Goal: Information Seeking & Learning: Find specific fact

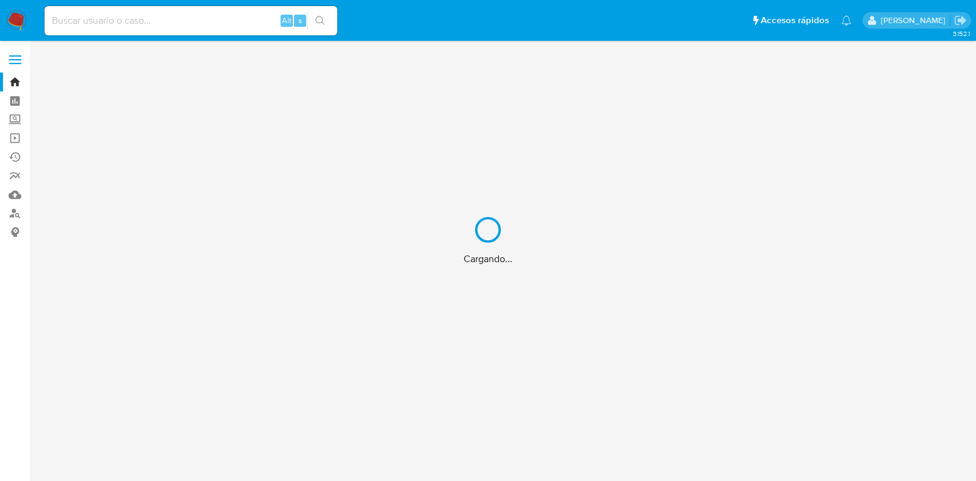
click at [230, 20] on div "Cargando..." at bounding box center [488, 240] width 976 height 481
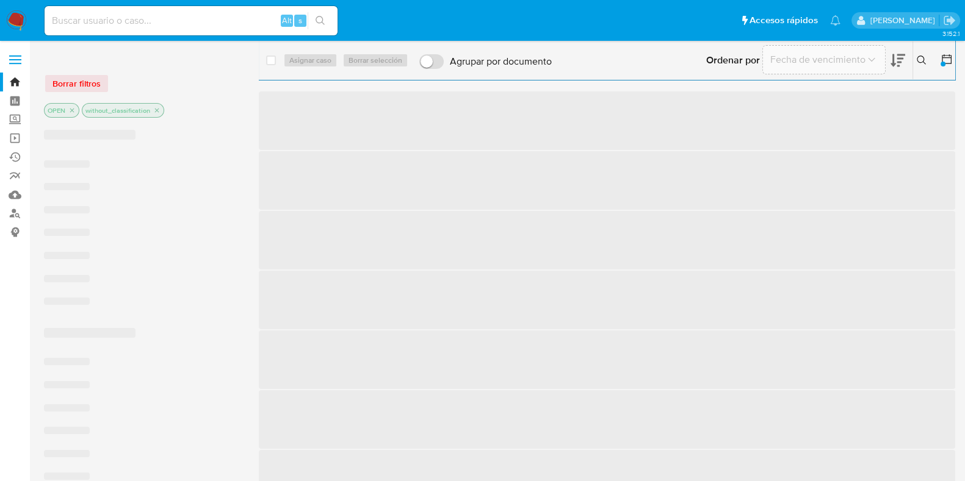
click at [209, 20] on input at bounding box center [191, 21] width 293 height 16
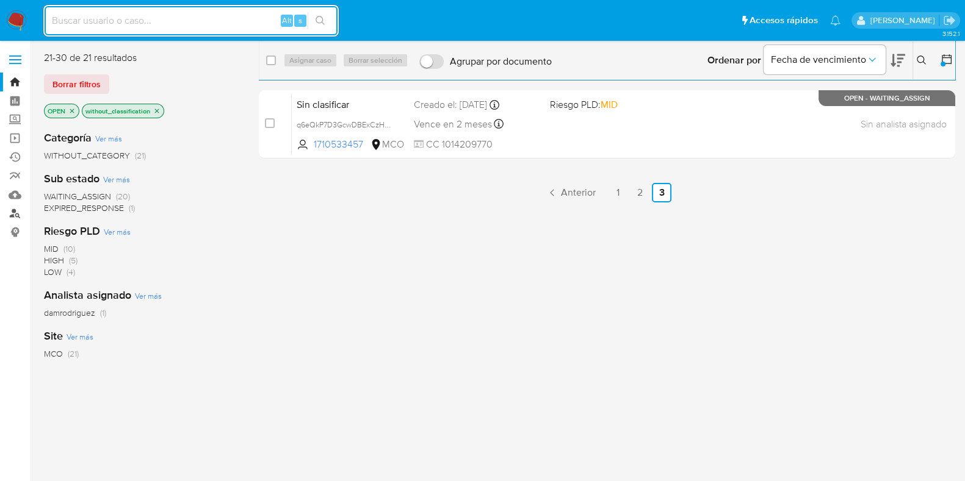
click at [15, 215] on link "Buscador de personas" at bounding box center [72, 213] width 145 height 19
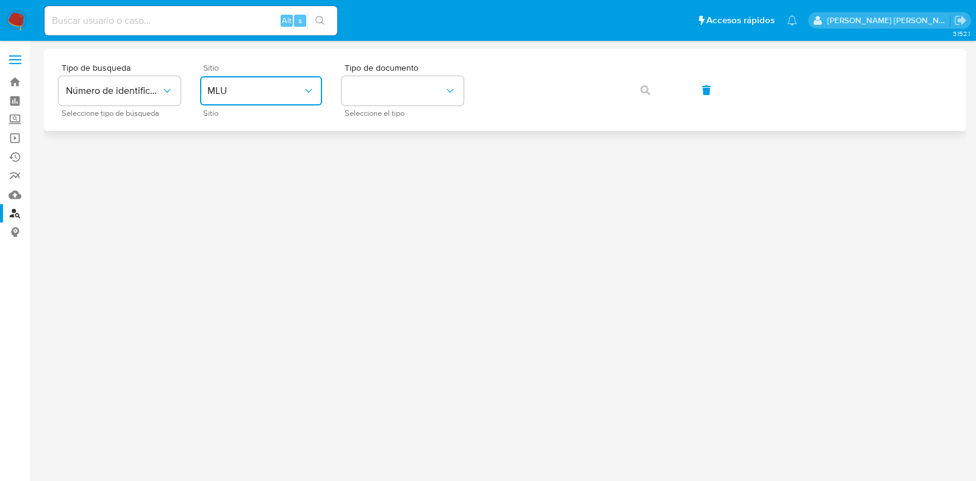
click at [271, 88] on span "MLU" at bounding box center [254, 91] width 95 height 12
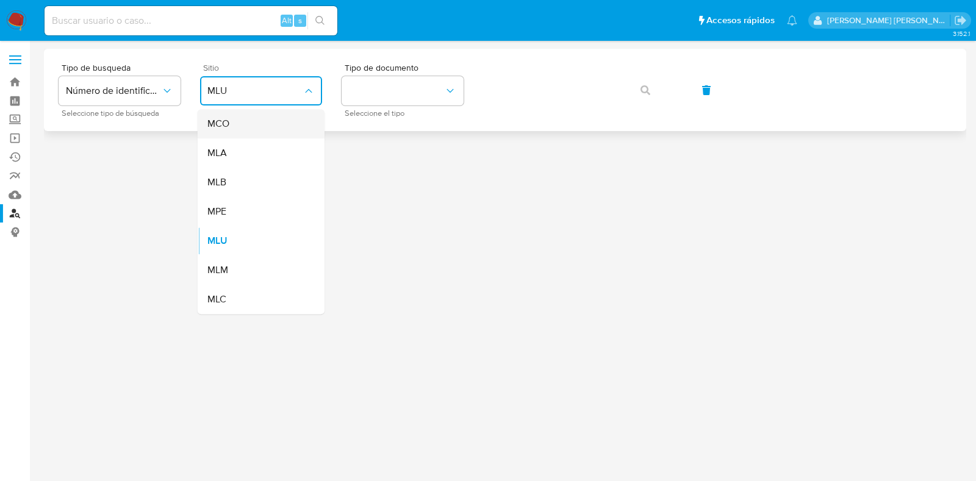
click at [252, 129] on div "MCO" at bounding box center [257, 123] width 100 height 29
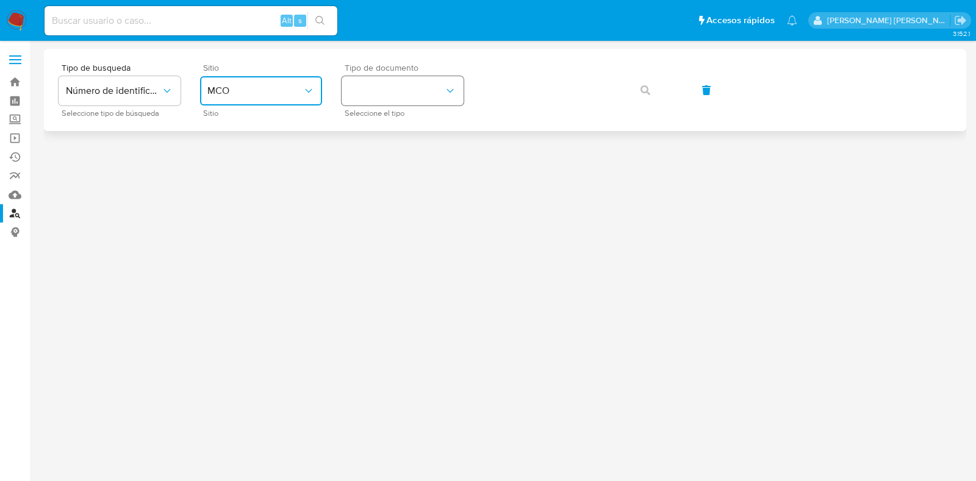
click at [421, 104] on button "identificationType" at bounding box center [403, 90] width 122 height 29
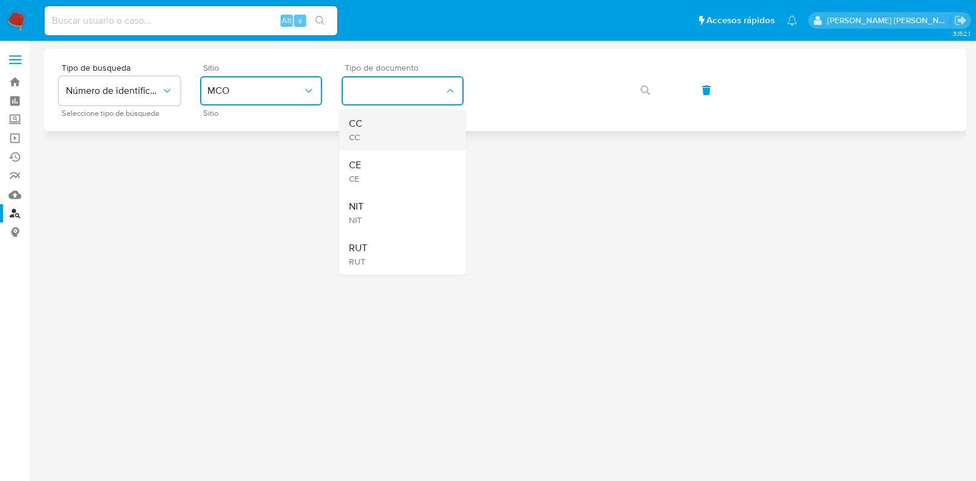
click at [405, 129] on div "CC CC" at bounding box center [399, 129] width 100 height 41
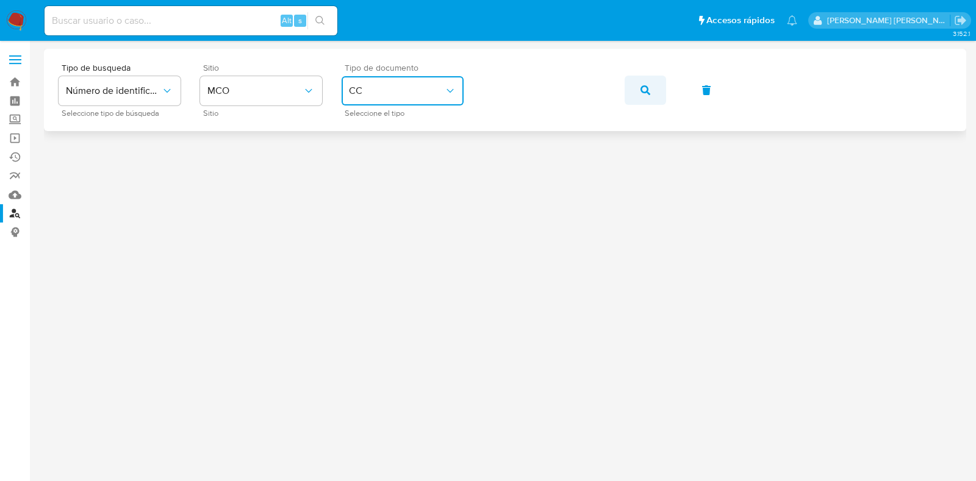
click at [653, 93] on button "button" at bounding box center [645, 90] width 41 height 29
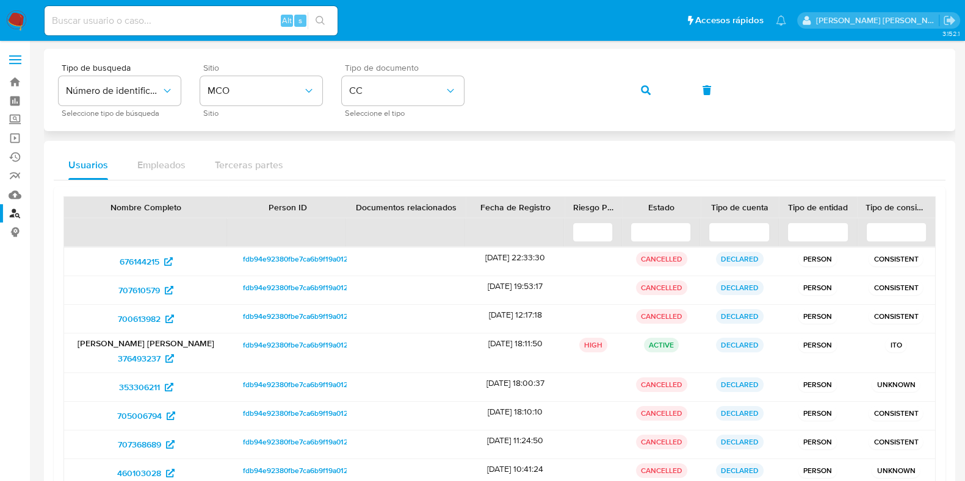
click at [634, 92] on button "button" at bounding box center [645, 90] width 41 height 29
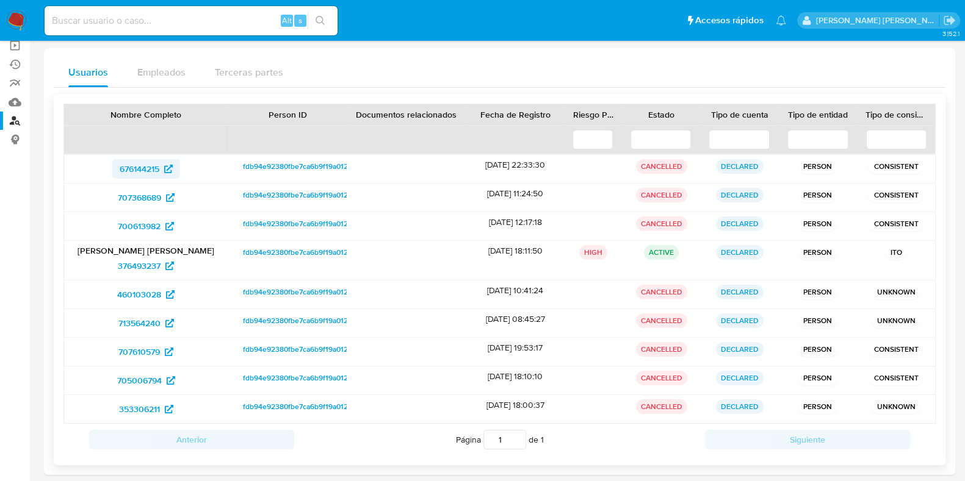
scroll to position [102, 0]
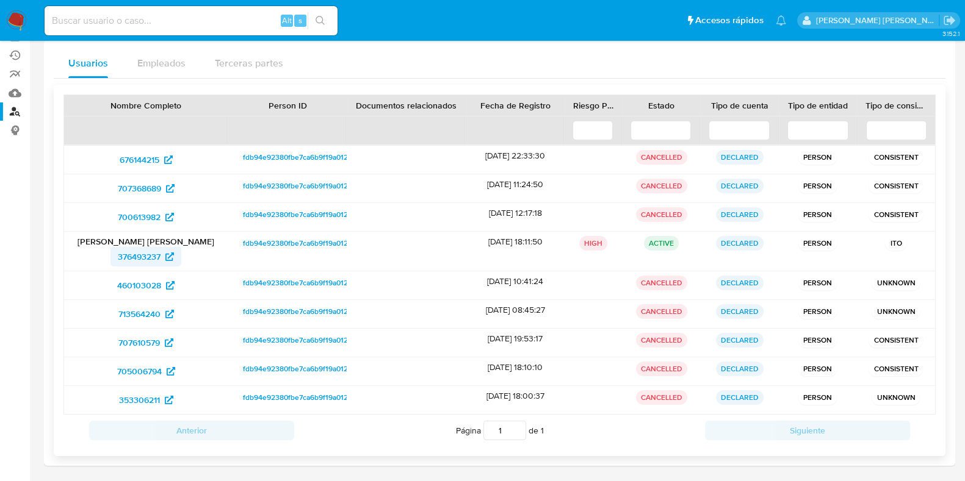
click at [147, 252] on span "376493237" at bounding box center [139, 257] width 43 height 20
click at [137, 159] on span "676144215" at bounding box center [140, 160] width 40 height 20
click at [149, 155] on span "676144215" at bounding box center [140, 160] width 40 height 20
click at [134, 184] on span "707368689" at bounding box center [139, 189] width 43 height 20
click at [146, 212] on span "700613982" at bounding box center [139, 217] width 43 height 20
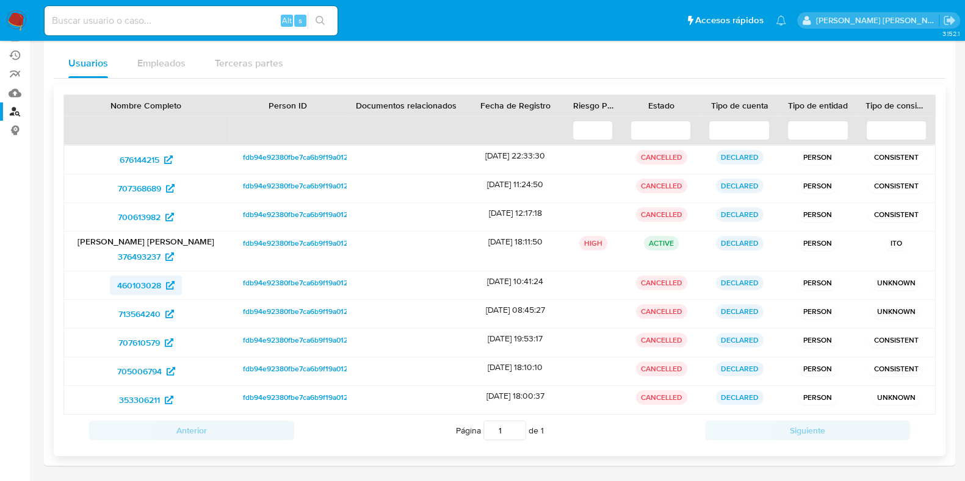
click at [137, 282] on span "460103028" at bounding box center [139, 286] width 44 height 20
click at [151, 286] on span "460103028" at bounding box center [139, 286] width 44 height 20
click at [150, 308] on span "713564240" at bounding box center [139, 315] width 42 height 20
click at [153, 334] on span "707610579" at bounding box center [138, 343] width 41 height 20
click at [157, 362] on span "705006794" at bounding box center [139, 372] width 45 height 20
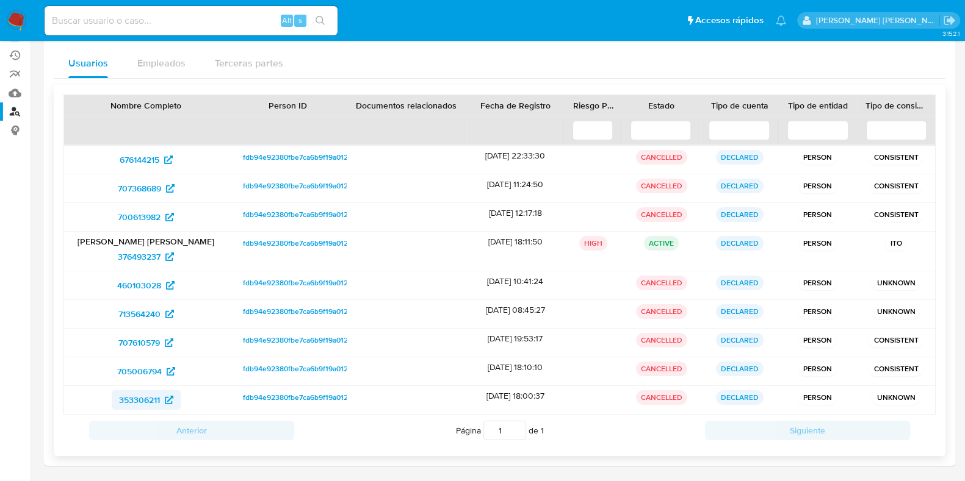
click at [143, 398] on span "353306211" at bounding box center [139, 401] width 41 height 20
click at [148, 254] on span "376493237" at bounding box center [139, 257] width 43 height 20
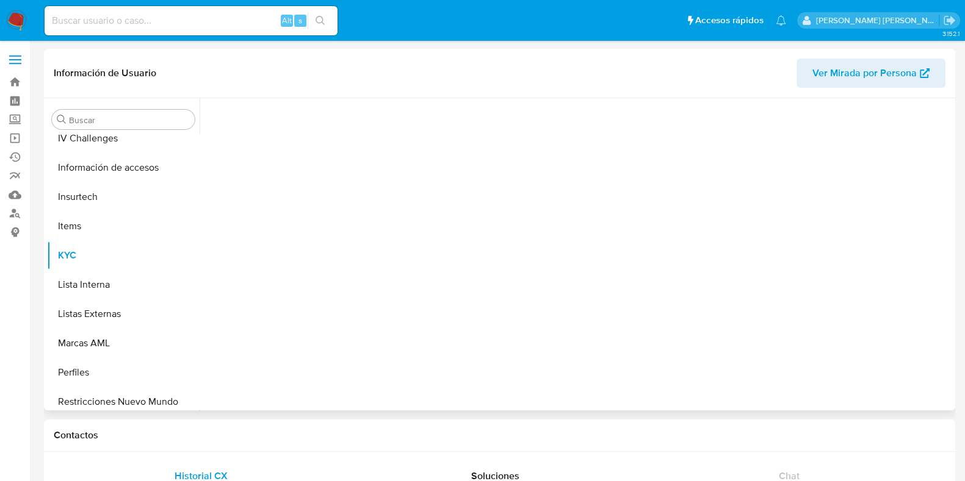
scroll to position [486, 0]
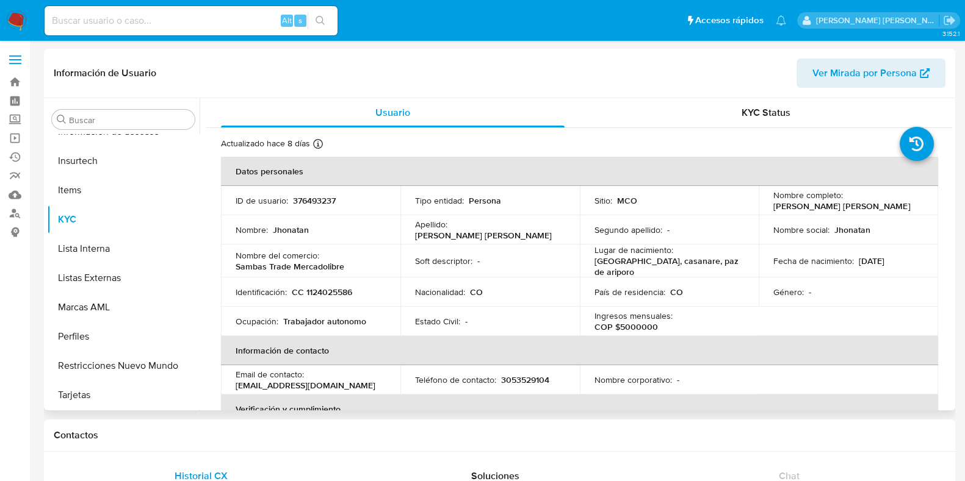
select select "10"
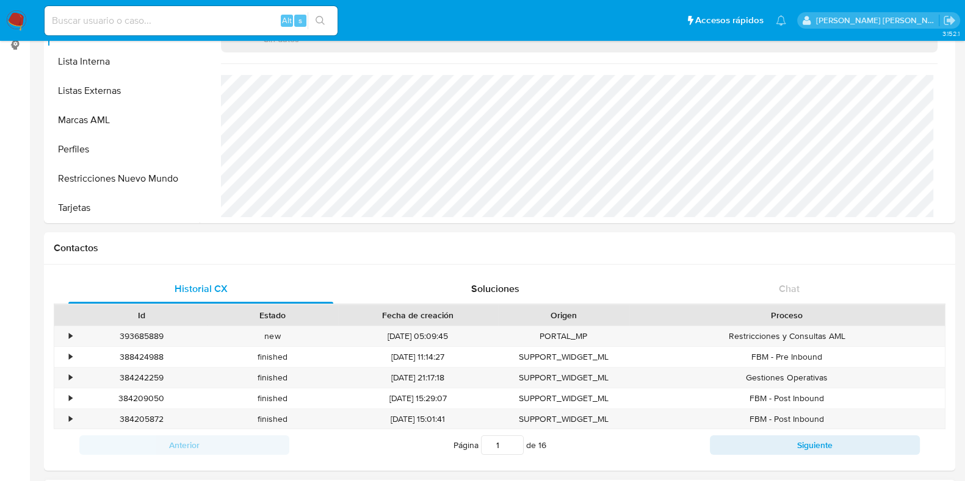
scroll to position [458, 0]
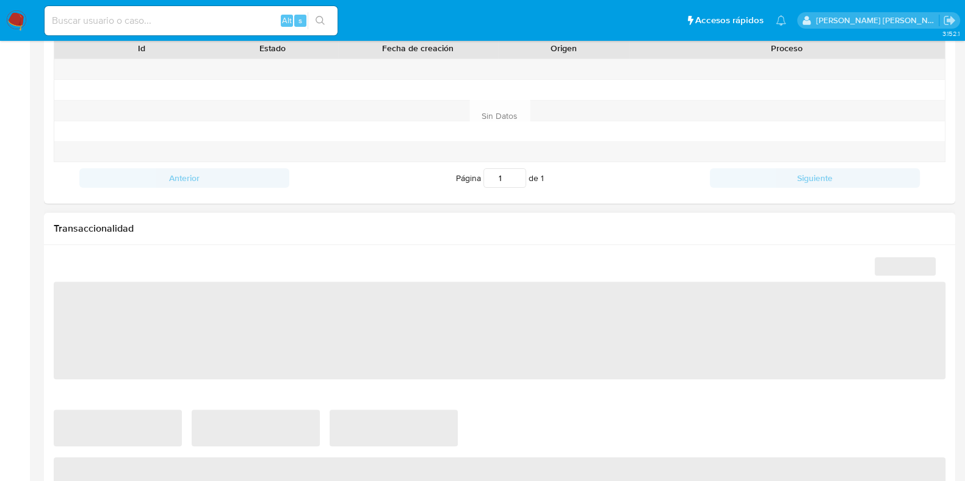
scroll to position [486, 0]
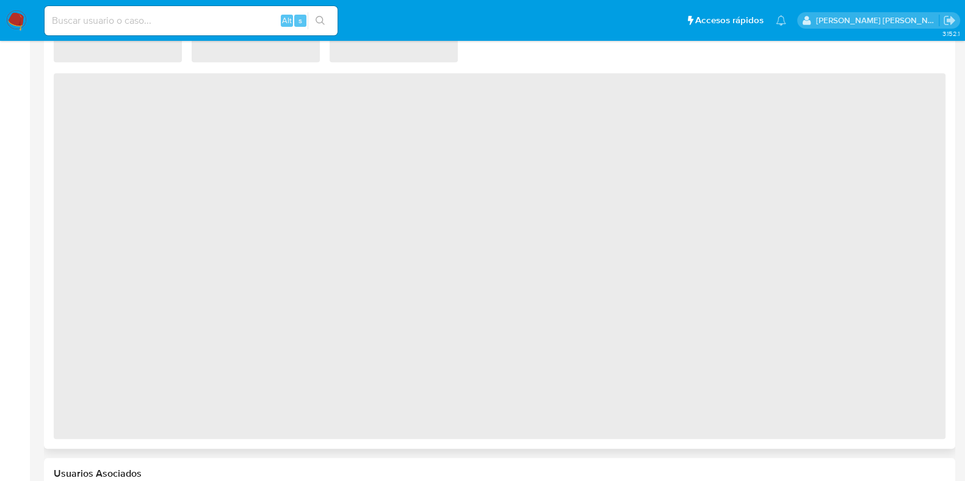
select select "10"
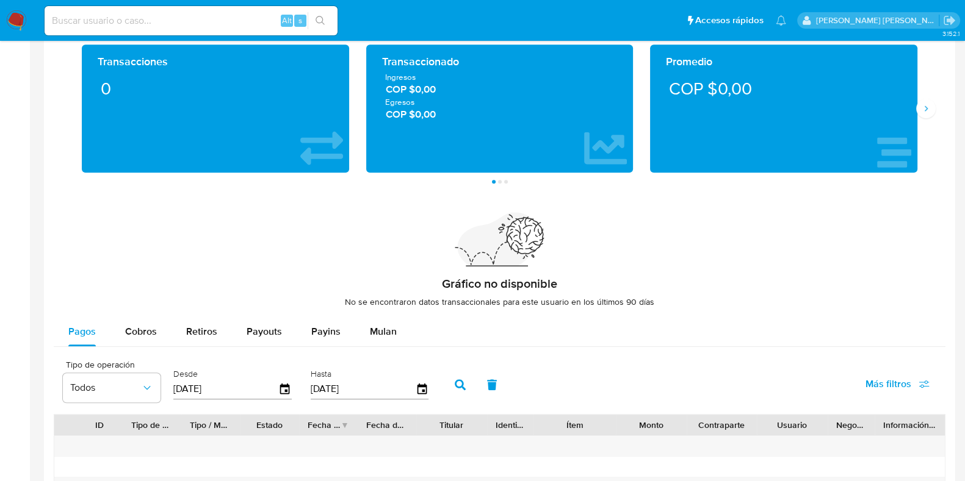
scroll to position [658, 0]
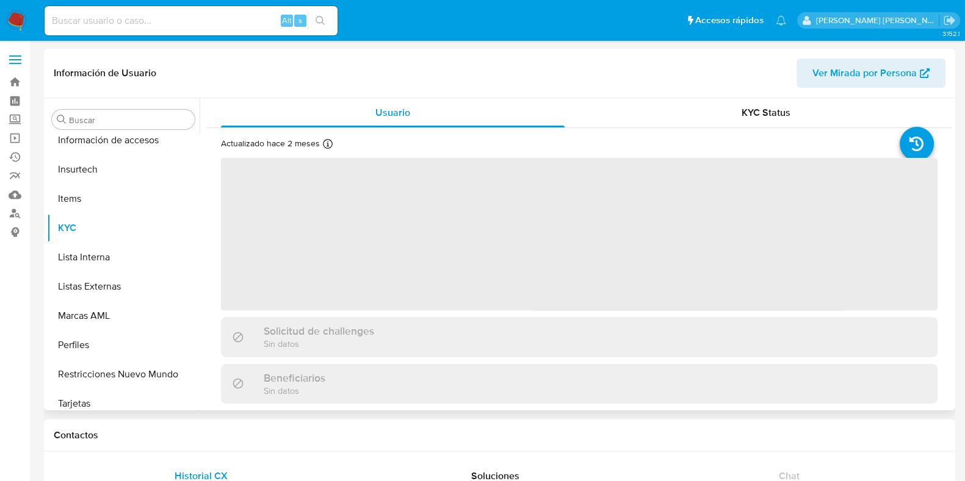
scroll to position [486, 0]
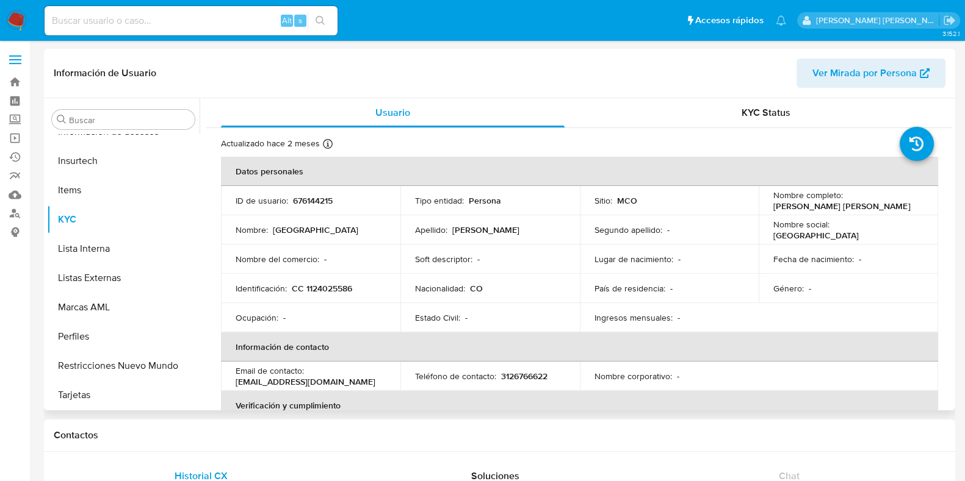
select select "10"
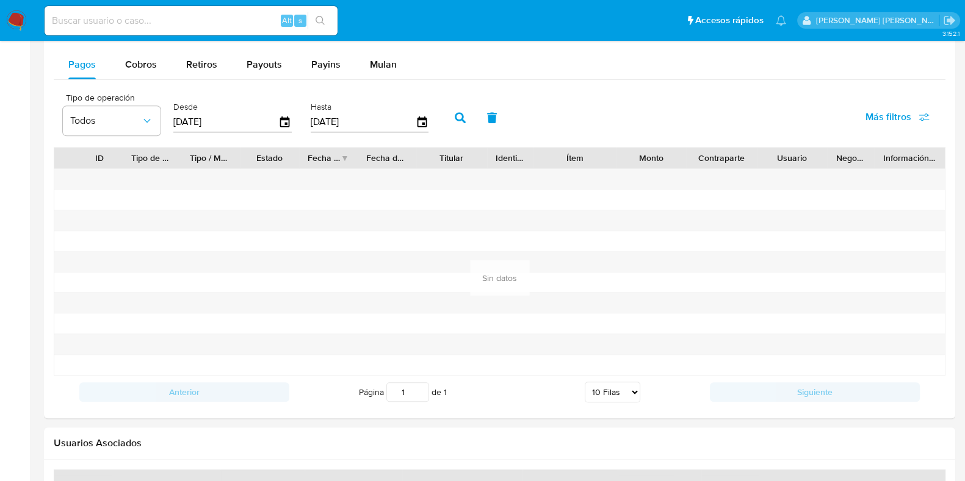
scroll to position [991, 0]
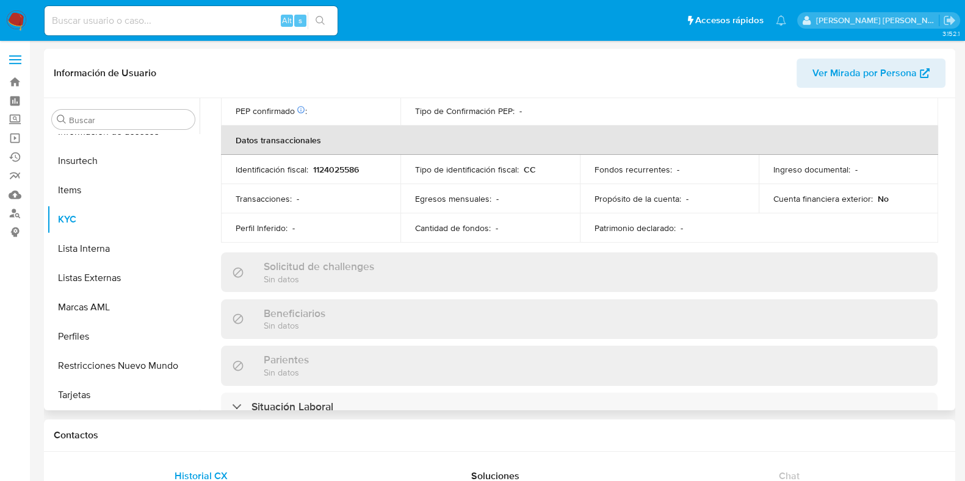
scroll to position [641, 0]
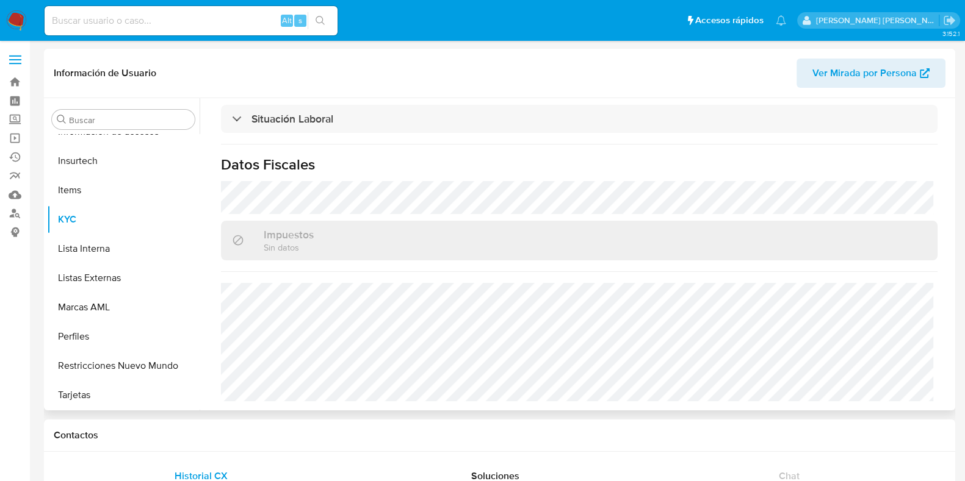
select select "10"
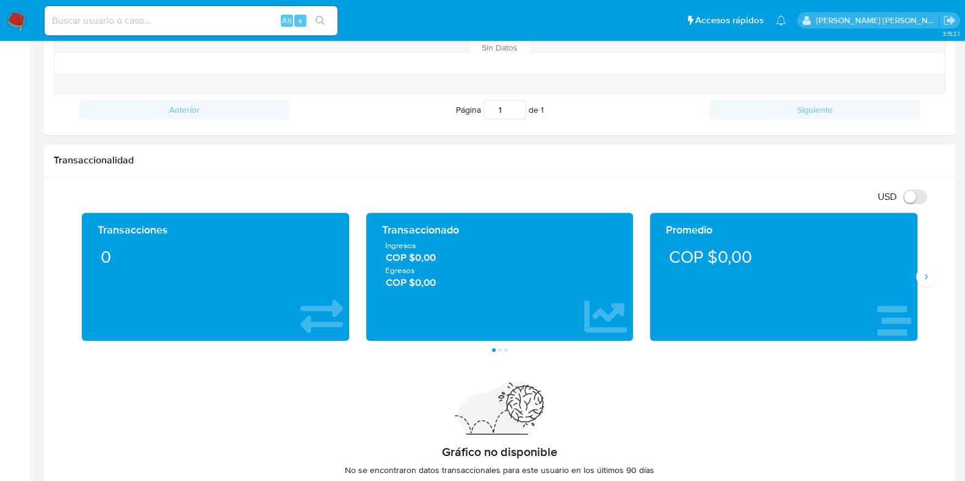
scroll to position [533, 0]
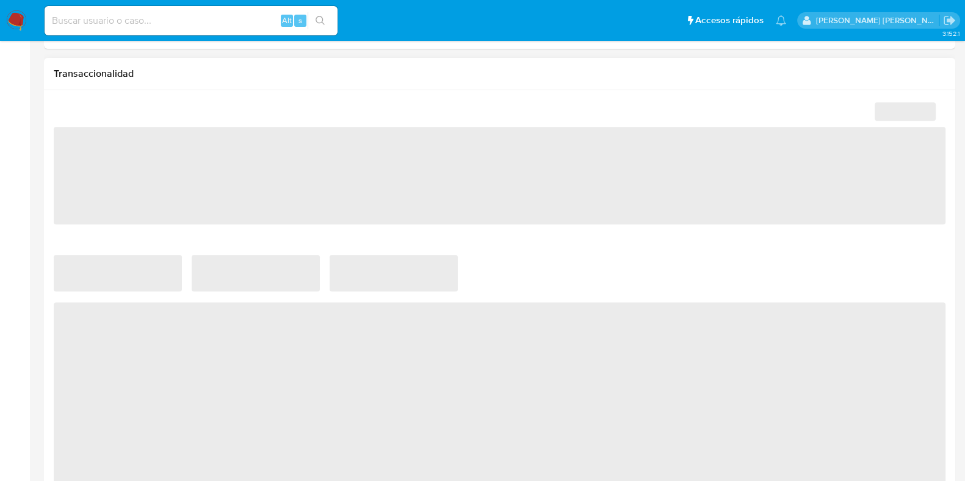
scroll to position [486, 0]
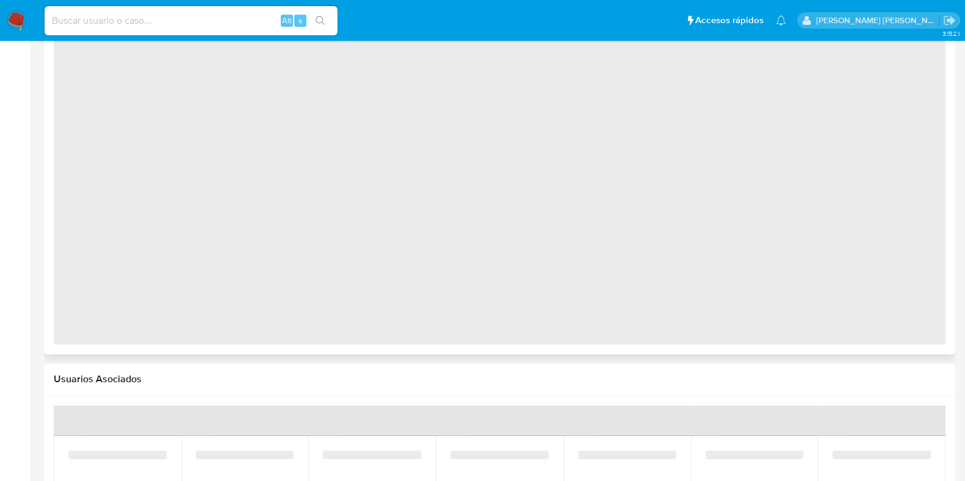
select select "10"
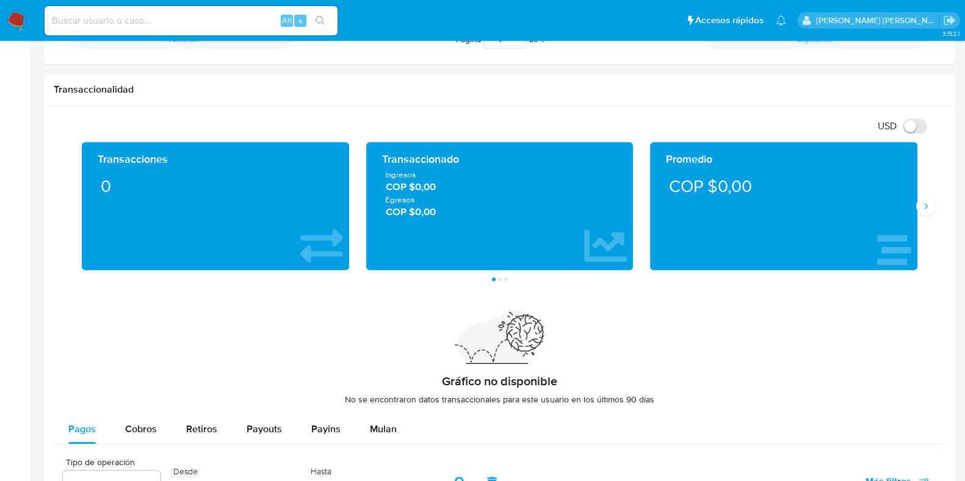
scroll to position [552, 0]
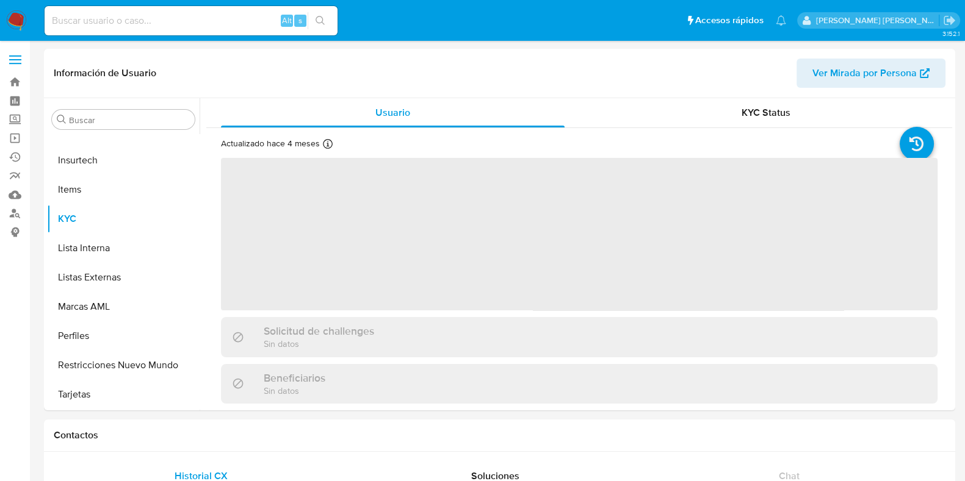
scroll to position [486, 0]
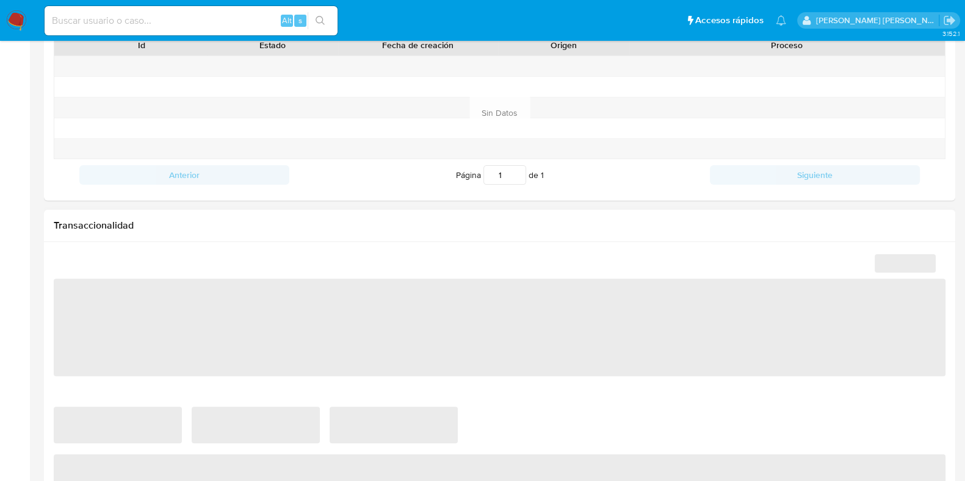
select select "10"
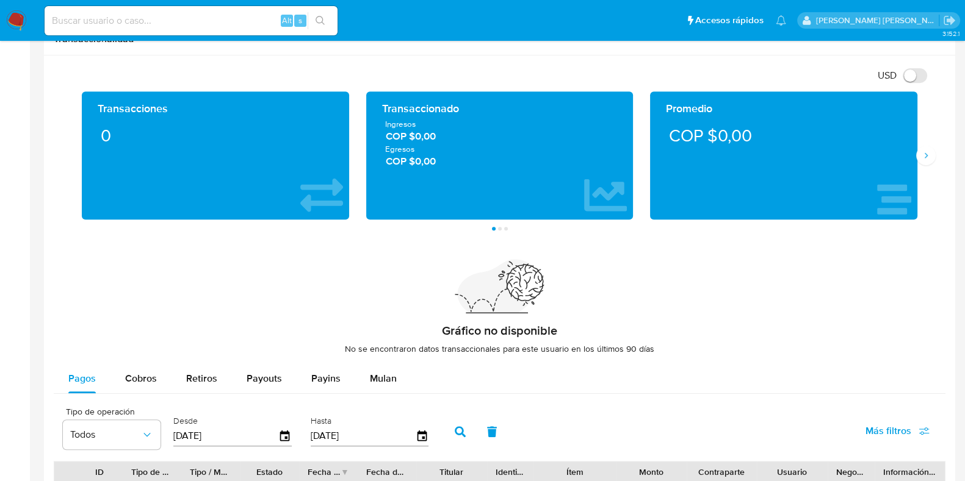
scroll to position [506, 0]
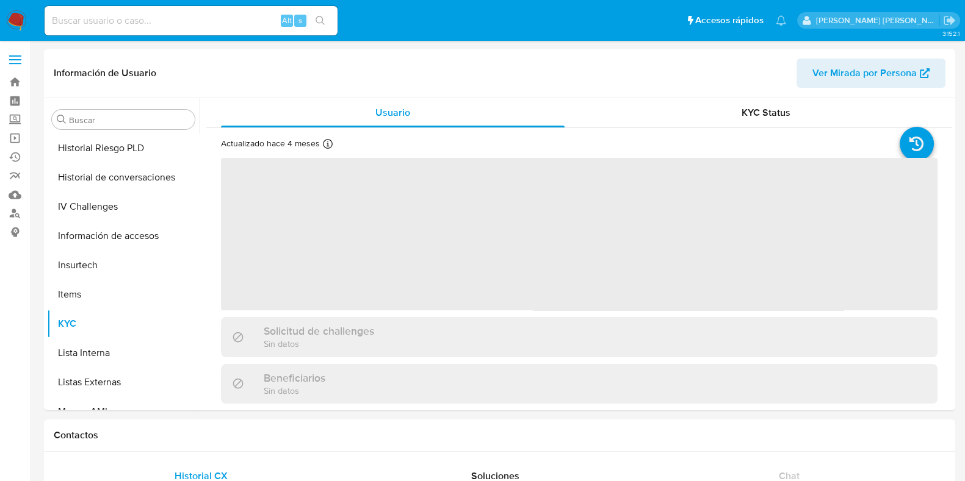
scroll to position [486, 0]
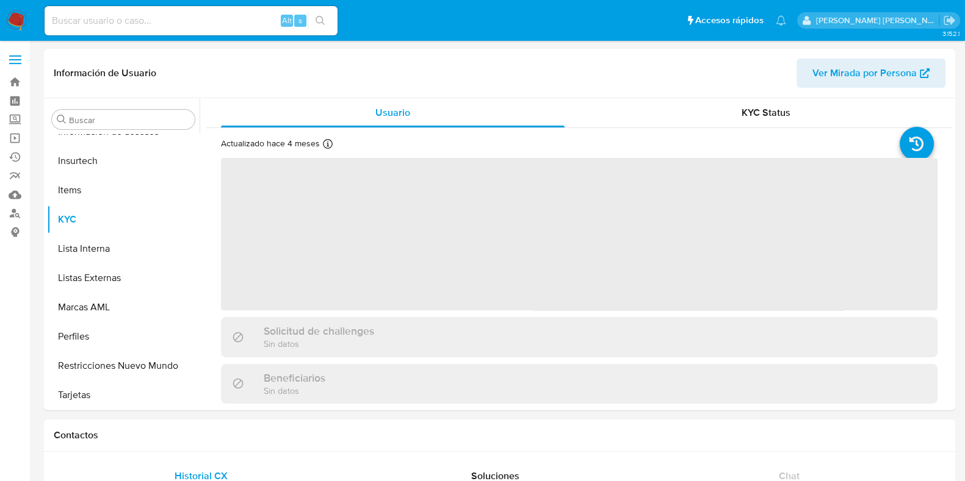
select select "10"
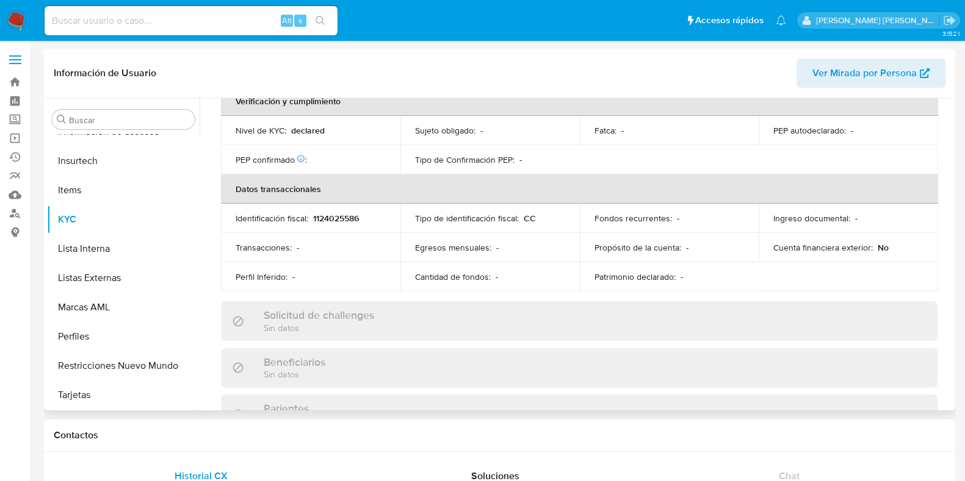
scroll to position [593, 0]
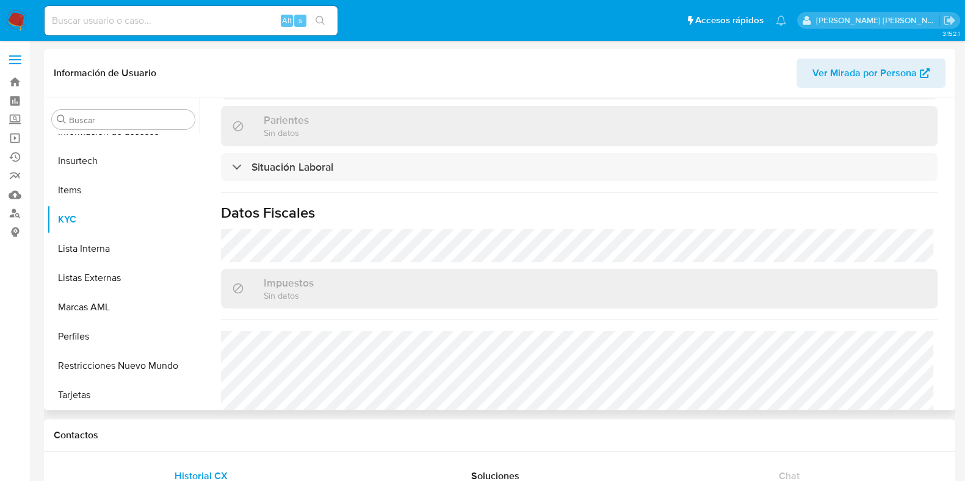
select select "10"
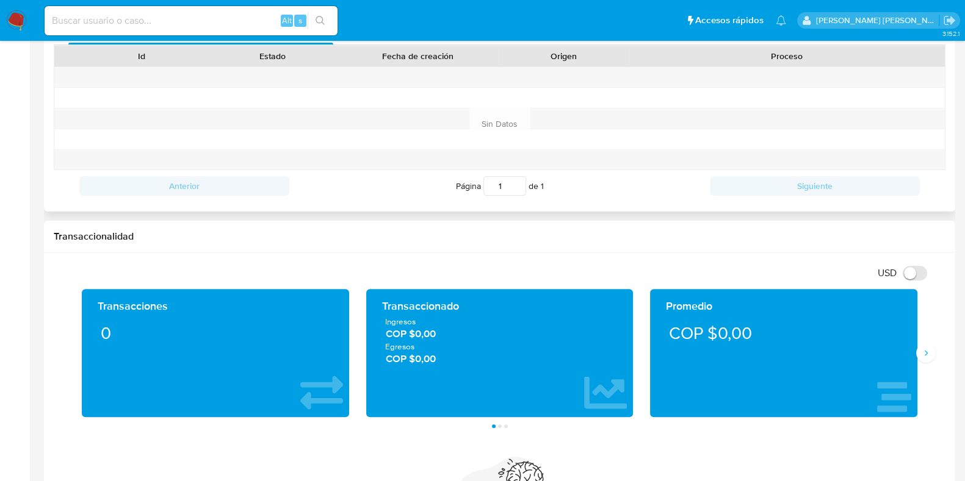
scroll to position [610, 0]
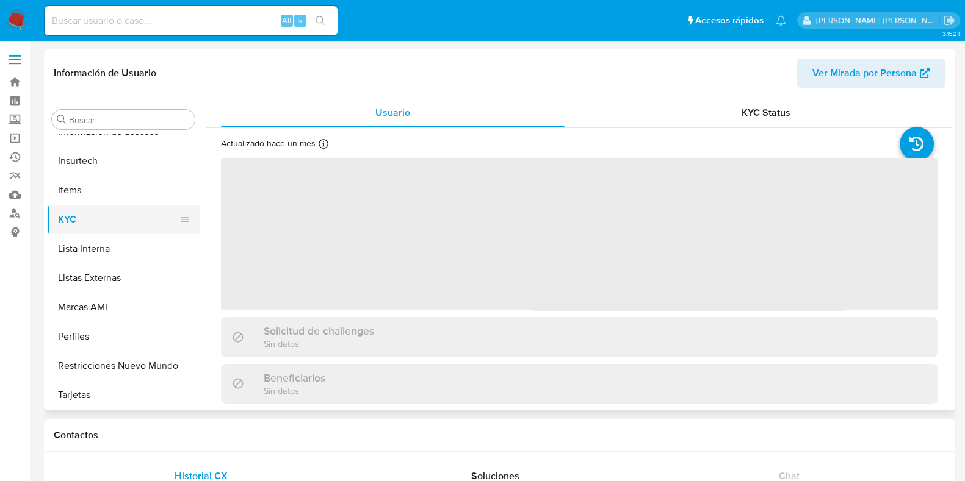
scroll to position [486, 0]
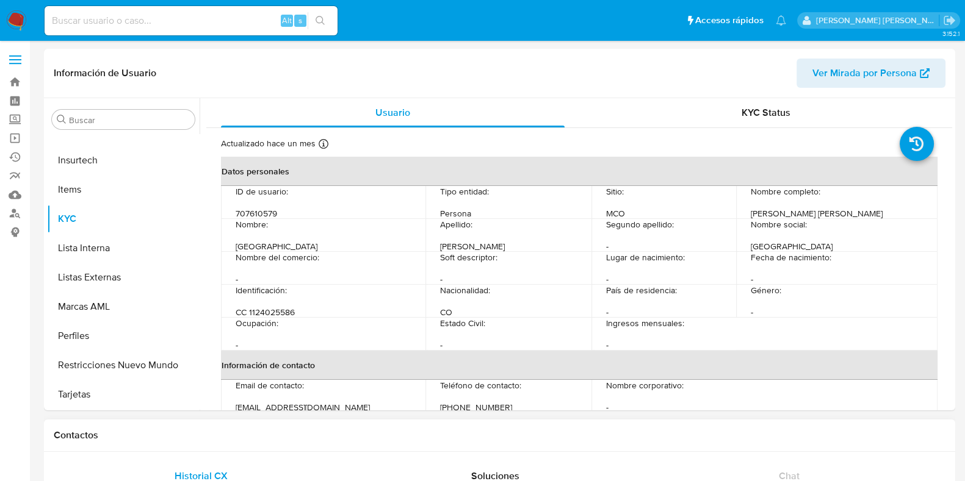
select select "10"
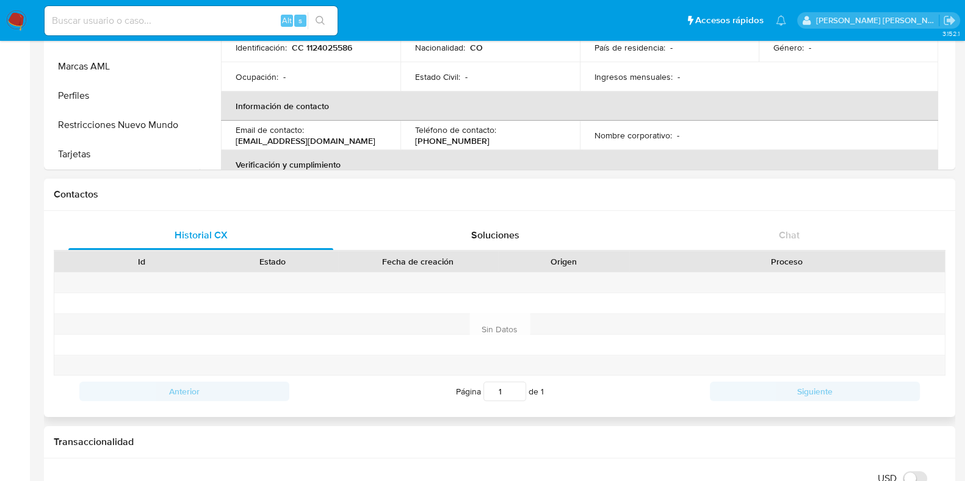
scroll to position [229, 0]
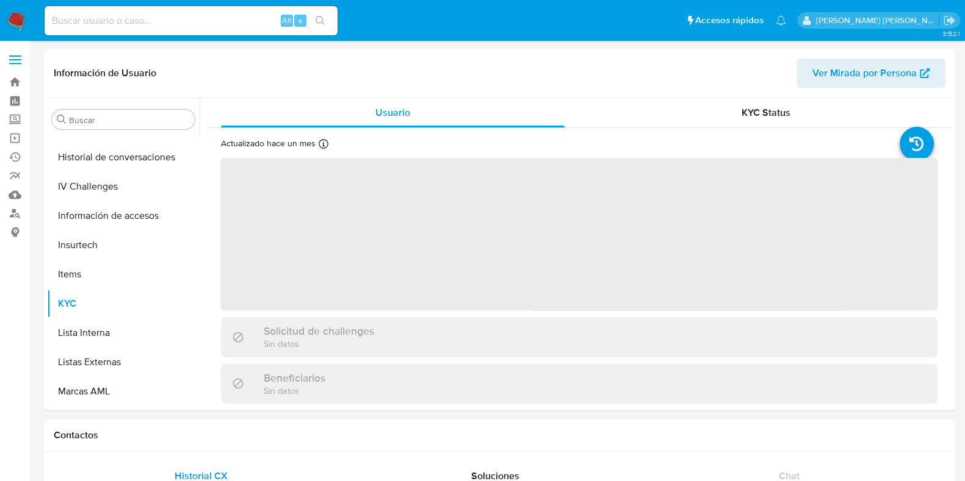
scroll to position [486, 0]
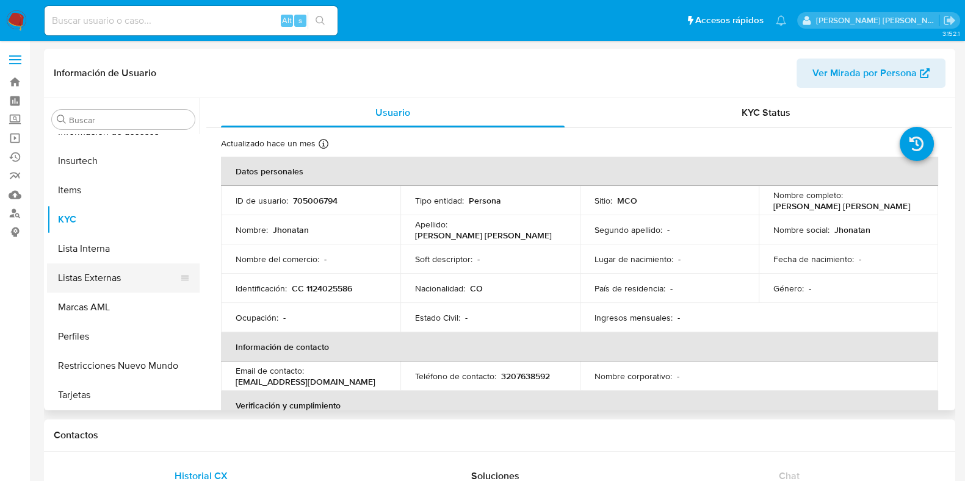
select select "10"
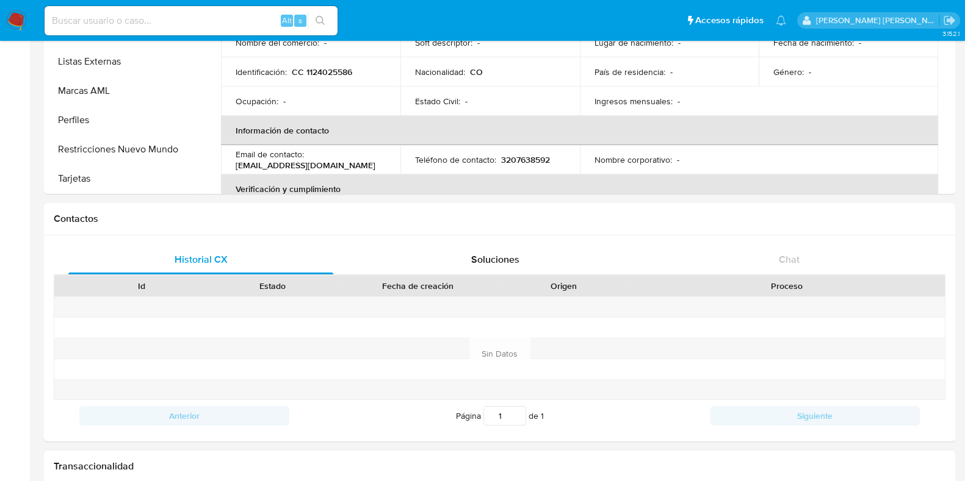
scroll to position [458, 0]
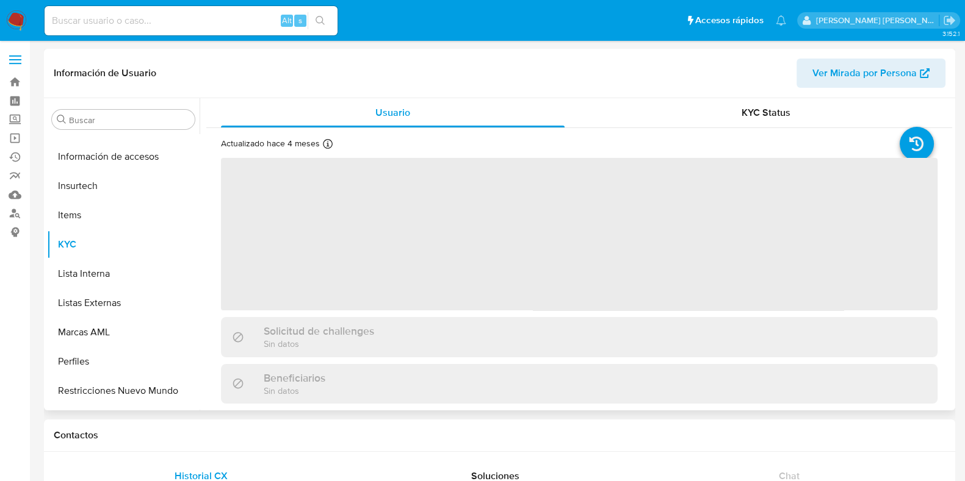
scroll to position [486, 0]
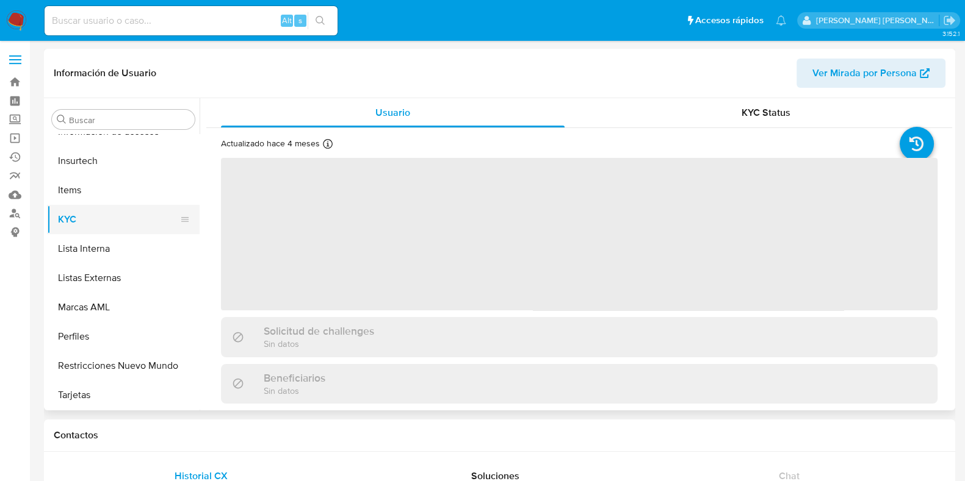
select select "10"
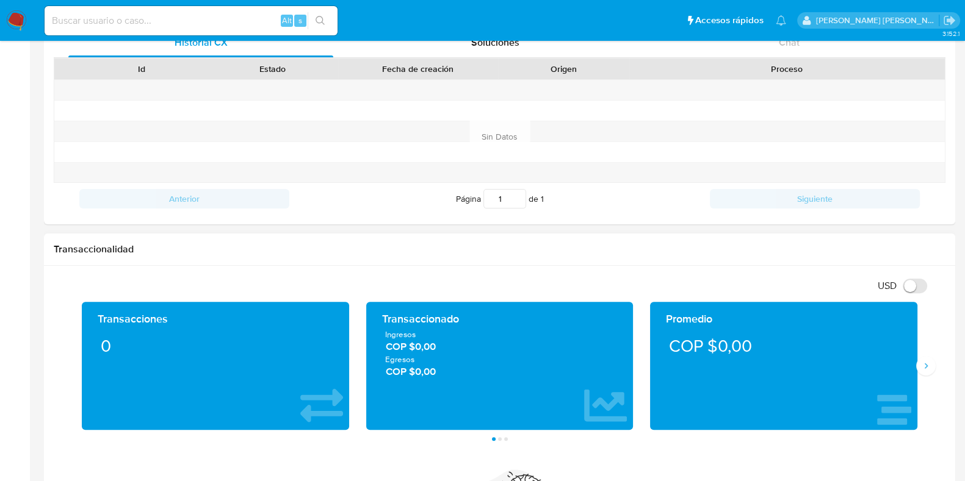
scroll to position [458, 0]
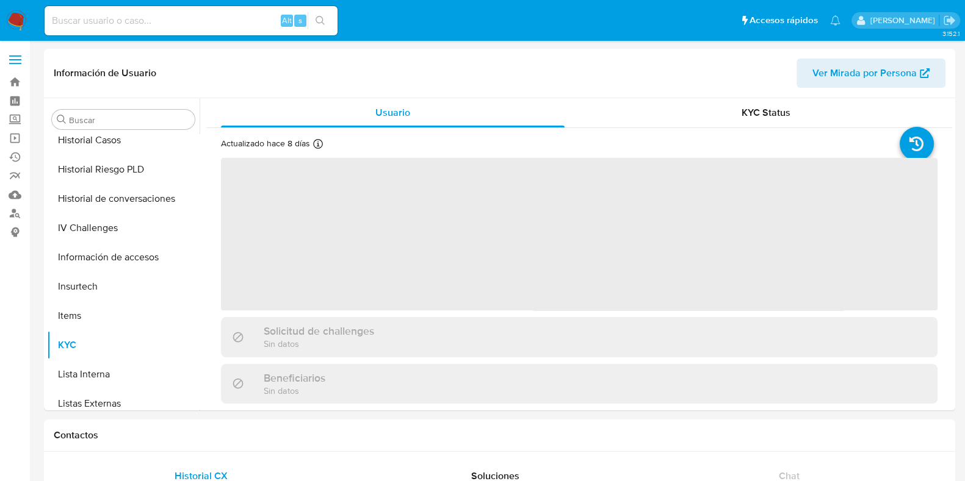
scroll to position [486, 0]
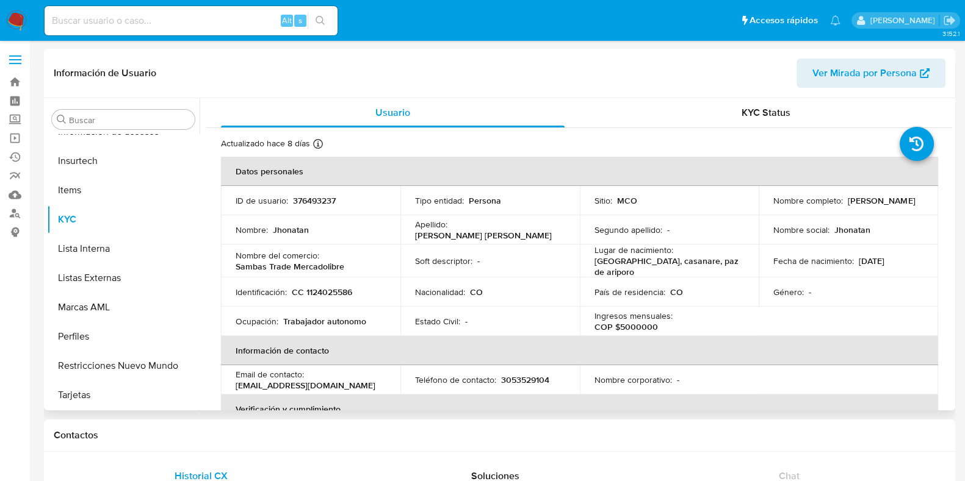
select select "10"
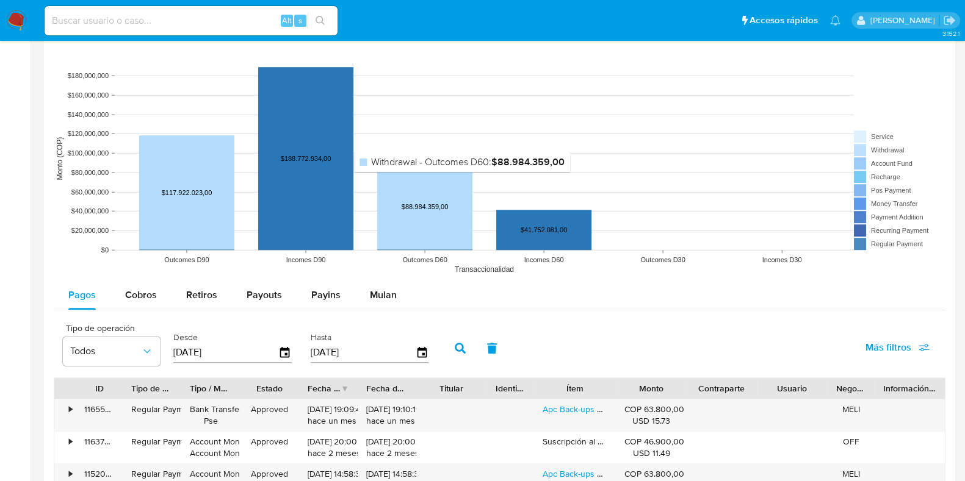
scroll to position [915, 0]
click at [394, 290] on button "Mulan" at bounding box center [383, 294] width 56 height 29
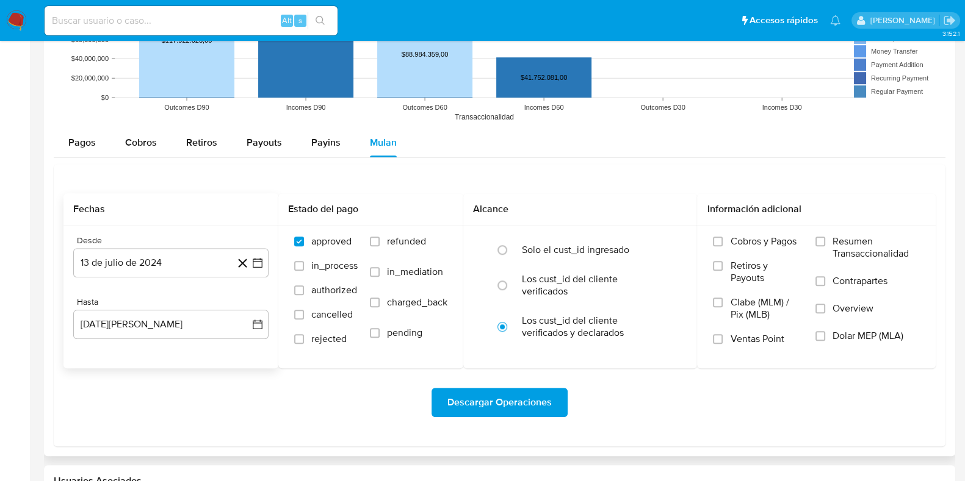
scroll to position [1067, 0]
click at [375, 241] on input "refunded" at bounding box center [375, 242] width 10 height 10
checkbox input "true"
click at [377, 333] on input "pending" at bounding box center [375, 333] width 10 height 10
checkbox input "true"
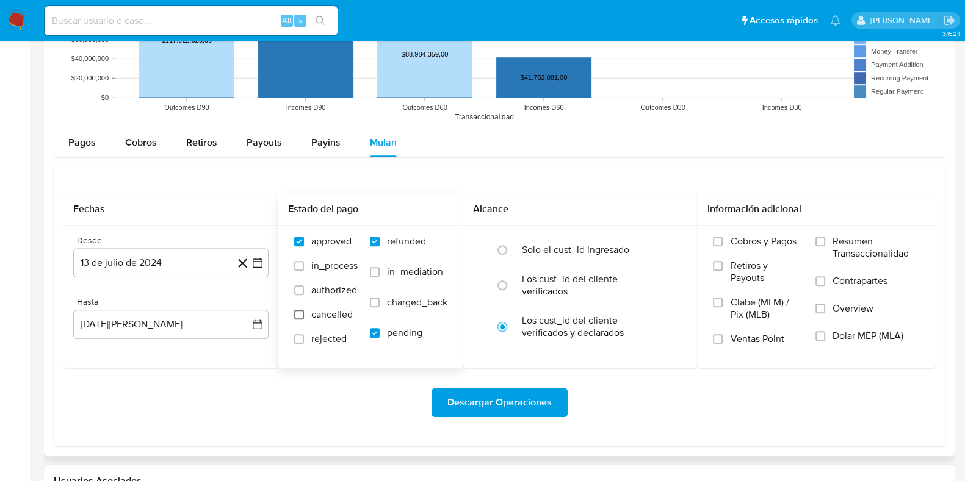
click at [298, 315] on input "cancelled" at bounding box center [299, 315] width 10 height 10
checkbox input "true"
click at [372, 333] on input "pending" at bounding box center [375, 333] width 10 height 10
checkbox input "false"
click at [300, 334] on input "rejected" at bounding box center [299, 339] width 10 height 10
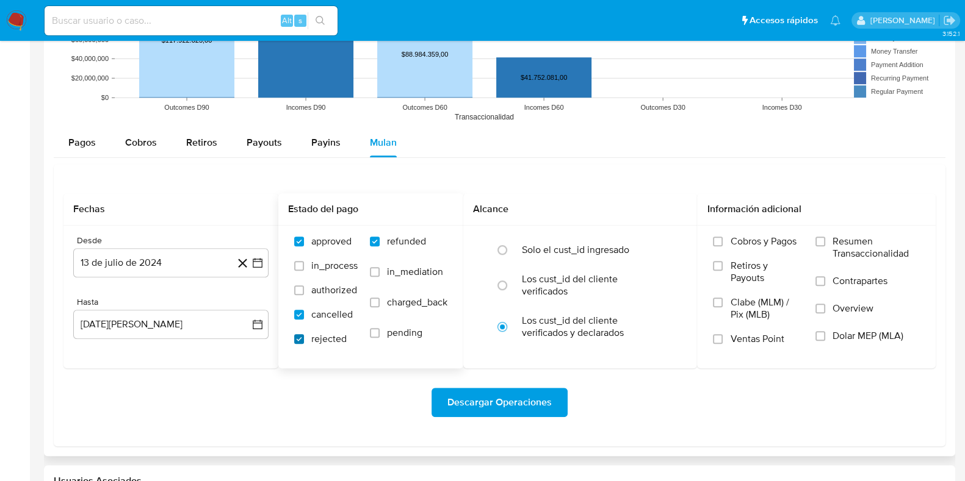
checkbox input "true"
click at [309, 320] on label "cancelled" at bounding box center [325, 321] width 63 height 24
click at [304, 320] on input "cancelled" at bounding box center [299, 315] width 10 height 10
checkbox input "false"
click at [519, 400] on span "Descargar Operaciones" at bounding box center [499, 402] width 104 height 27
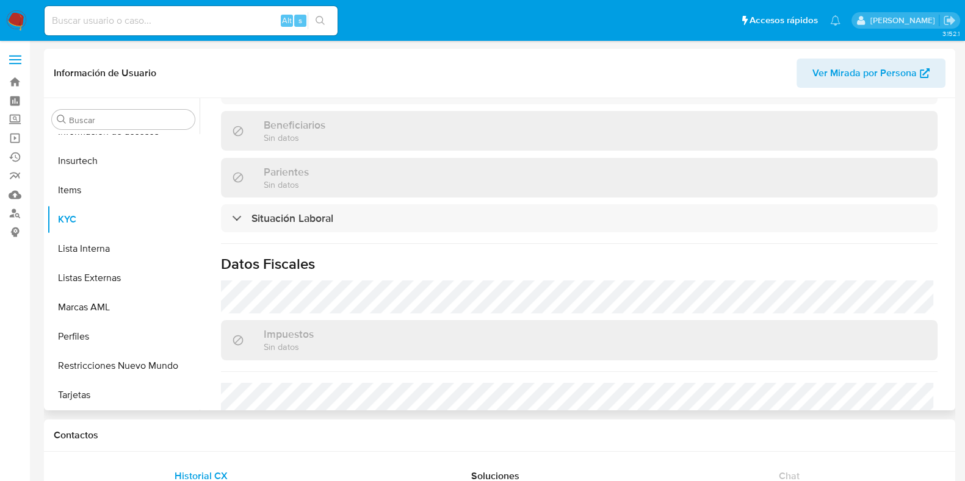
scroll to position [486, 0]
click at [218, 23] on input at bounding box center [191, 21] width 293 height 16
paste input "267385488"
type input "267385488"
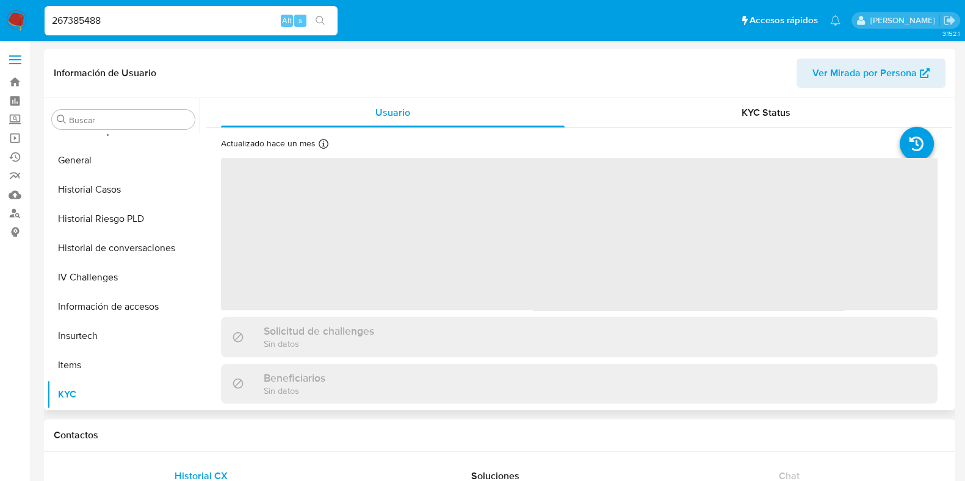
scroll to position [486, 0]
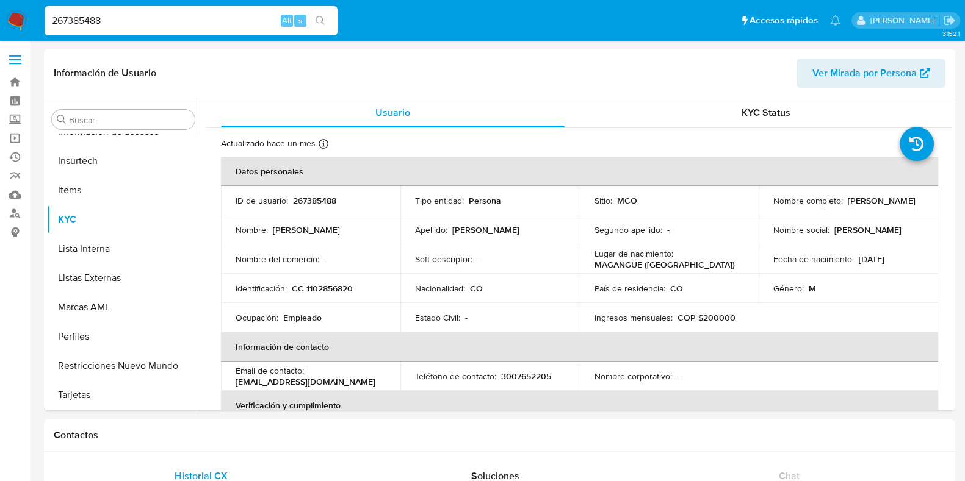
select select "10"
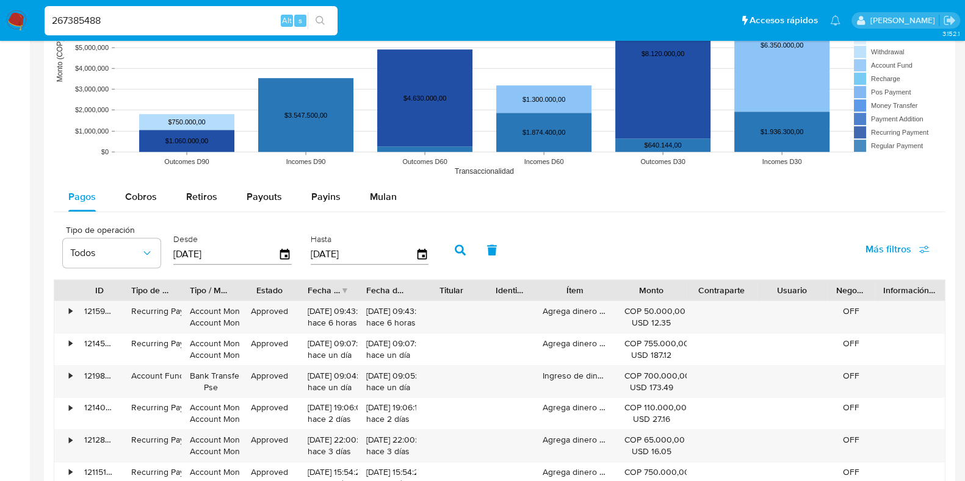
scroll to position [1001, 0]
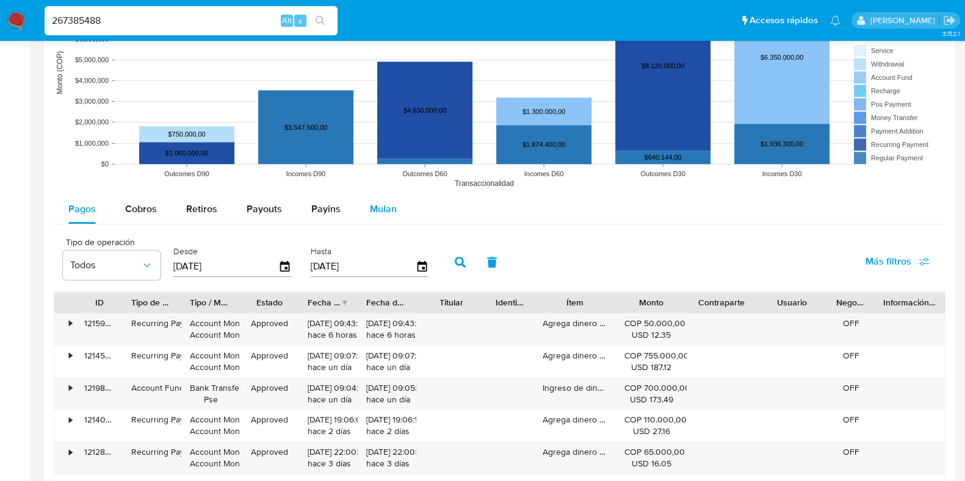
click at [375, 219] on div "Mulan" at bounding box center [383, 209] width 27 height 29
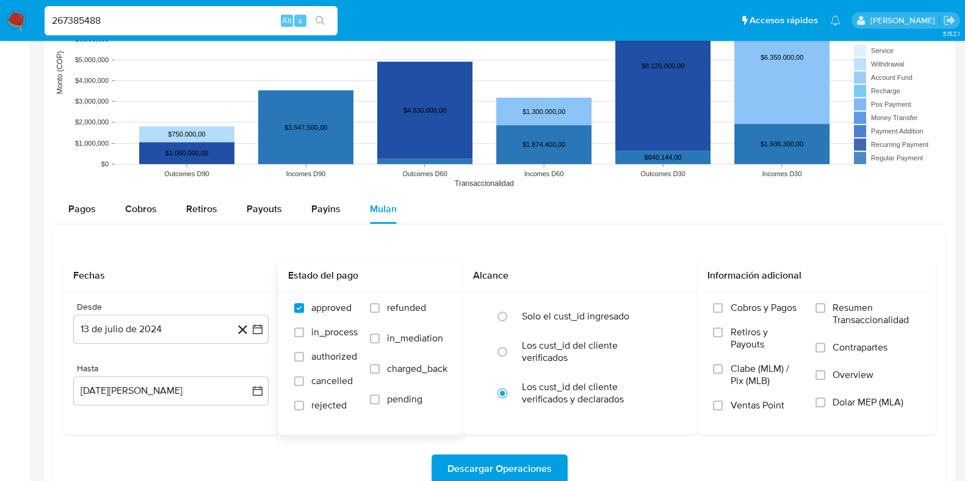
click at [397, 311] on span "refunded" at bounding box center [406, 308] width 39 height 12
click at [380, 311] on input "refunded" at bounding box center [375, 308] width 10 height 10
checkbox input "true"
click at [314, 383] on span "cancelled" at bounding box center [331, 381] width 41 height 12
click at [304, 383] on input "cancelled" at bounding box center [299, 382] width 10 height 10
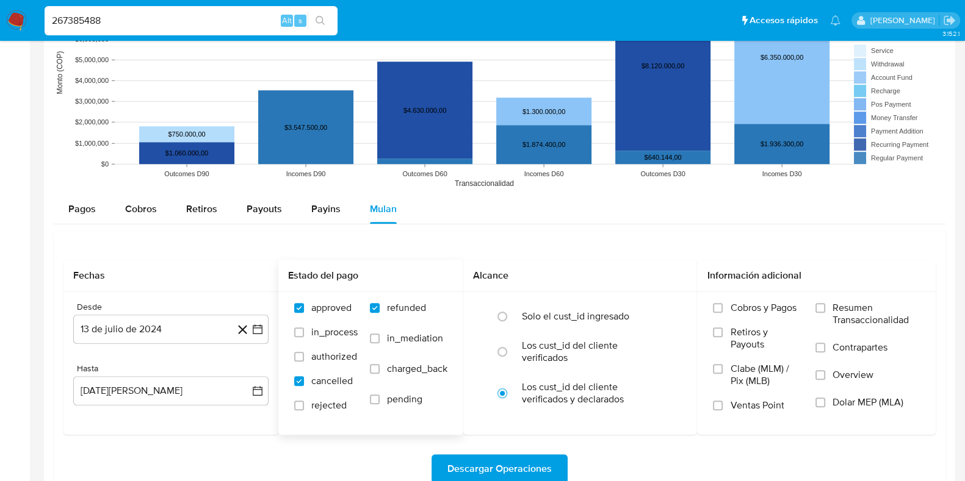
click at [330, 389] on label "cancelled" at bounding box center [325, 387] width 63 height 24
click at [304, 386] on input "cancelled" at bounding box center [299, 382] width 10 height 10
checkbox input "false"
click at [315, 404] on span "rejected" at bounding box center [328, 406] width 35 height 12
click at [304, 404] on input "rejected" at bounding box center [299, 406] width 10 height 10
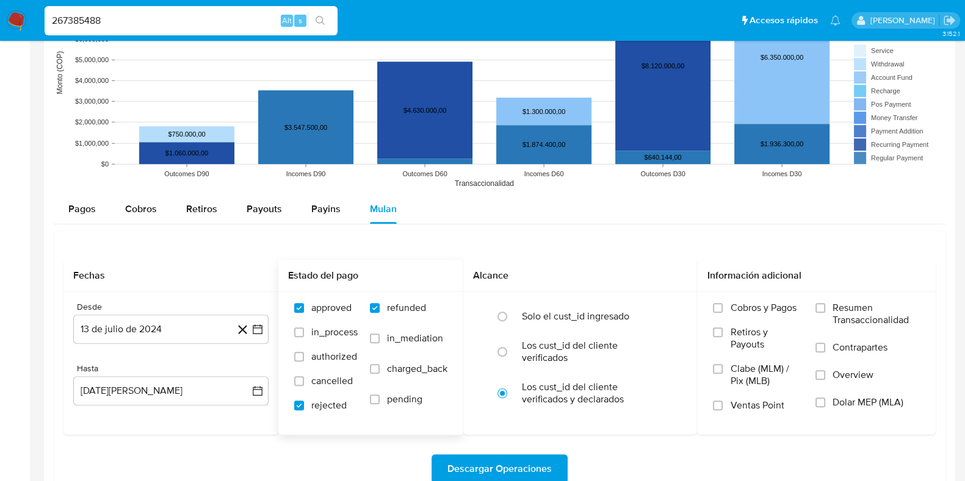
checkbox input "true"
click at [326, 383] on span "cancelled" at bounding box center [331, 381] width 41 height 12
click at [304, 383] on input "cancelled" at bounding box center [299, 382] width 10 height 10
checkbox input "true"
click at [508, 470] on span "Descargar Operaciones" at bounding box center [499, 469] width 104 height 27
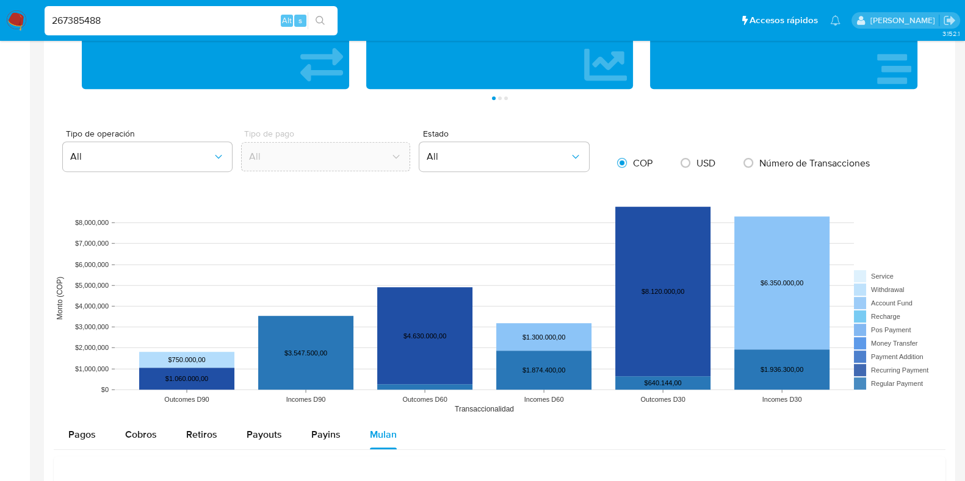
scroll to position [688, 0]
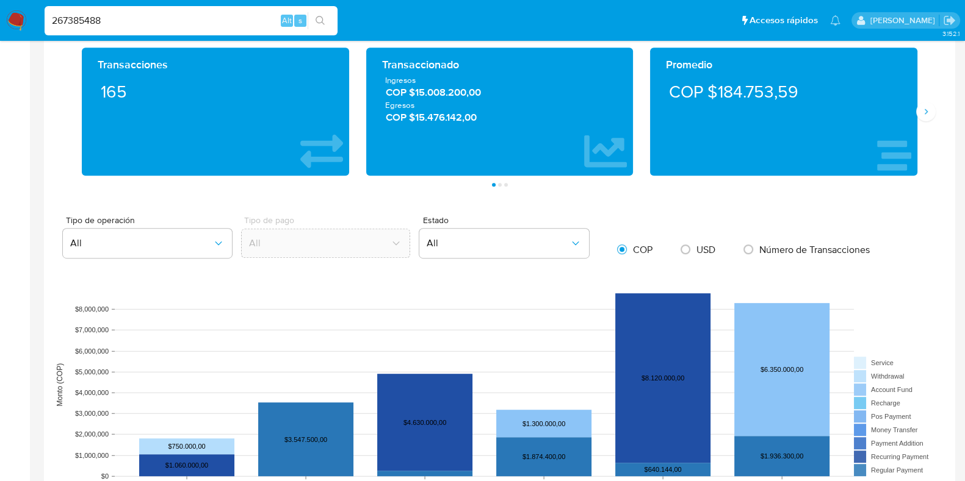
click at [205, 17] on input "267385488" at bounding box center [191, 21] width 293 height 16
drag, startPoint x: 209, startPoint y: 16, endPoint x: 0, endPoint y: 6, distance: 209.0
click at [0, 7] on nav "Pausado Ver notificaciones 267385488 Alt s Accesos rápidos Presiona las siguien…" at bounding box center [482, 20] width 965 height 41
paste input "572023929"
type input "2572023929"
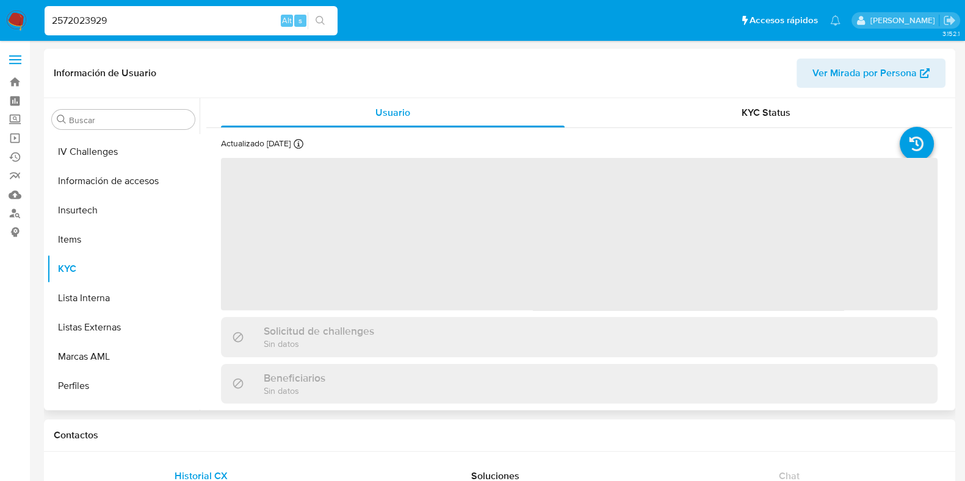
scroll to position [486, 0]
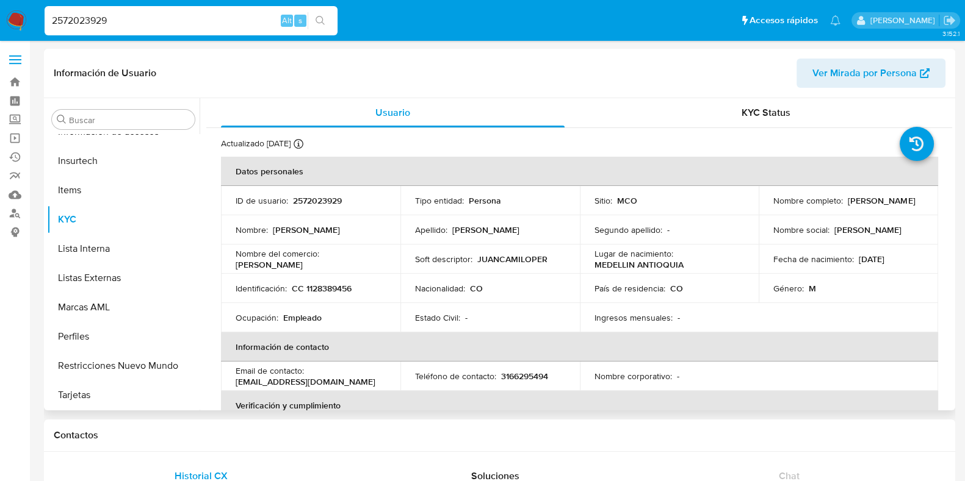
select select "10"
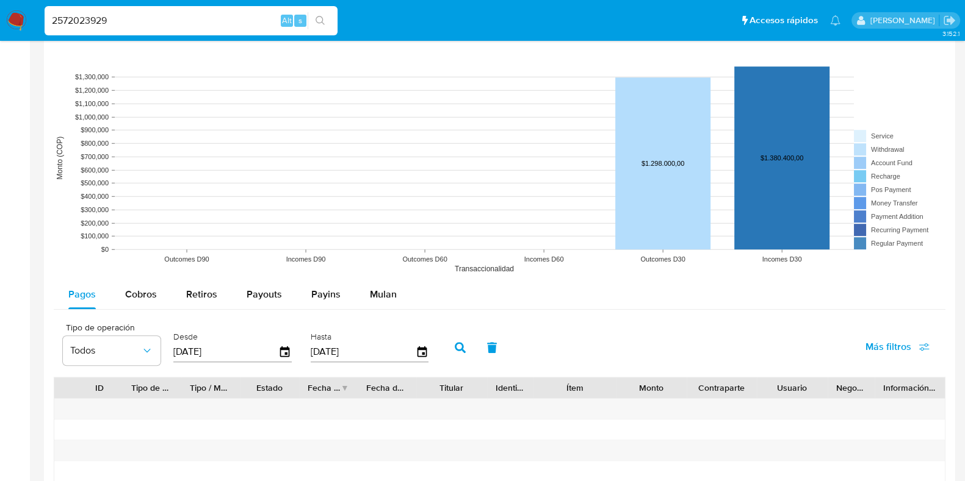
scroll to position [991, 0]
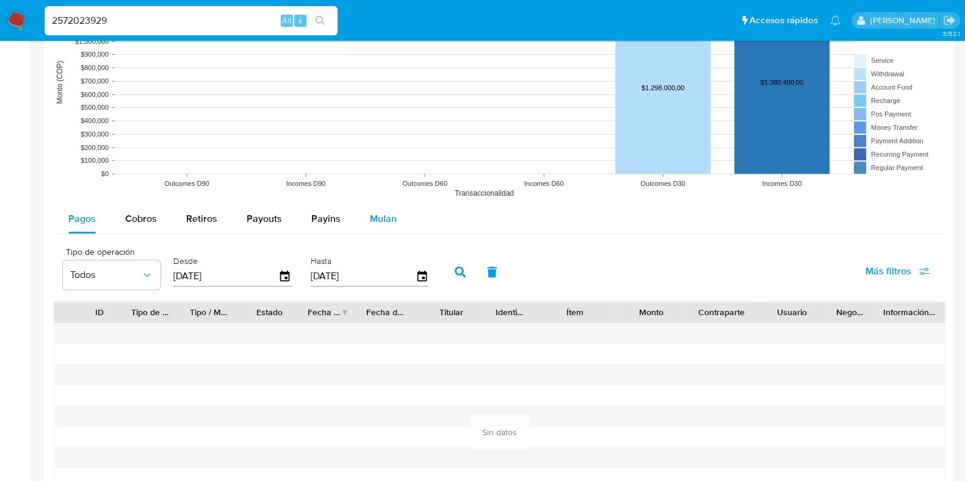
click at [381, 221] on span "Mulan" at bounding box center [383, 219] width 27 height 14
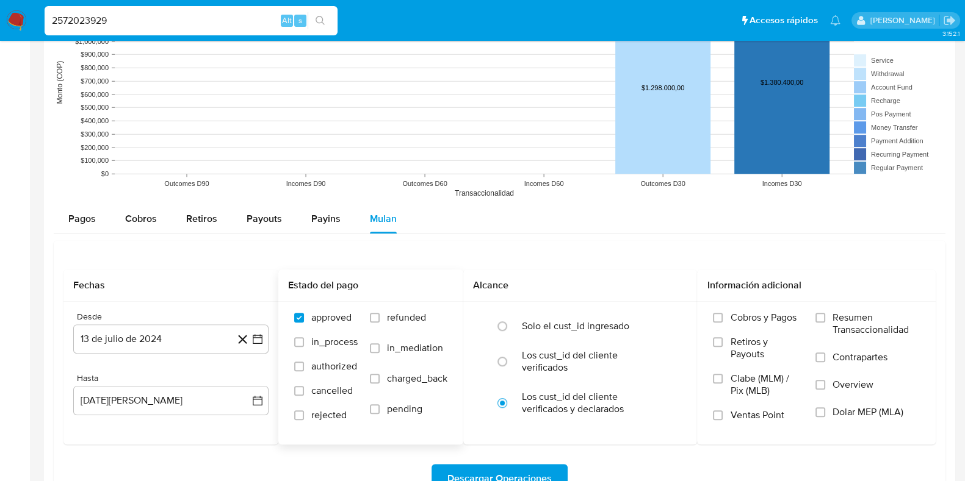
click at [381, 319] on label "refunded" at bounding box center [409, 327] width 78 height 31
click at [380, 319] on input "refunded" at bounding box center [375, 318] width 10 height 10
checkbox input "true"
click at [302, 390] on input "cancelled" at bounding box center [299, 391] width 10 height 10
checkbox input "true"
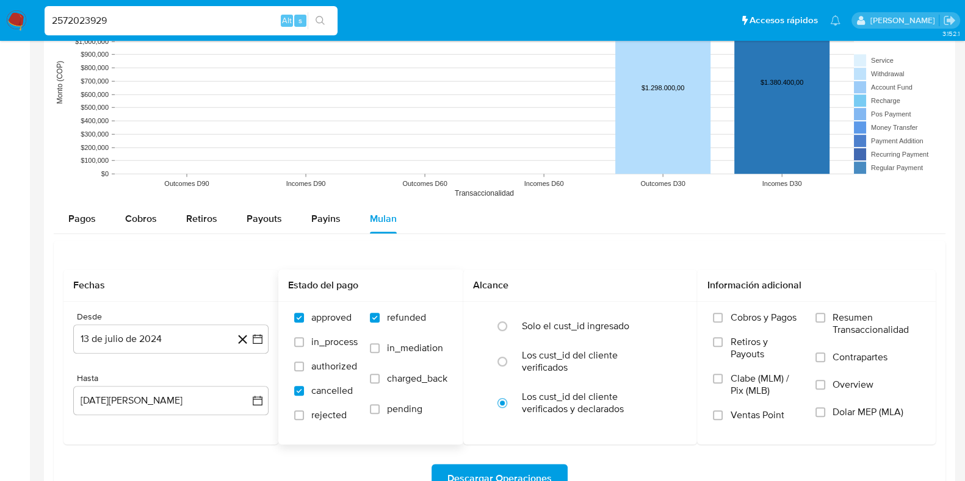
click at [317, 412] on span "rejected" at bounding box center [328, 415] width 35 height 12
click at [304, 412] on input "rejected" at bounding box center [299, 416] width 10 height 10
checkbox input "true"
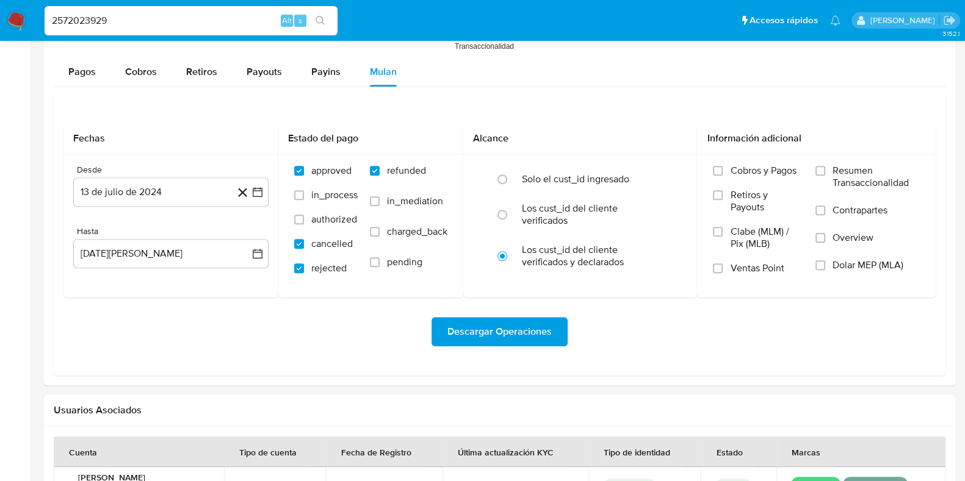
scroll to position [1144, 0]
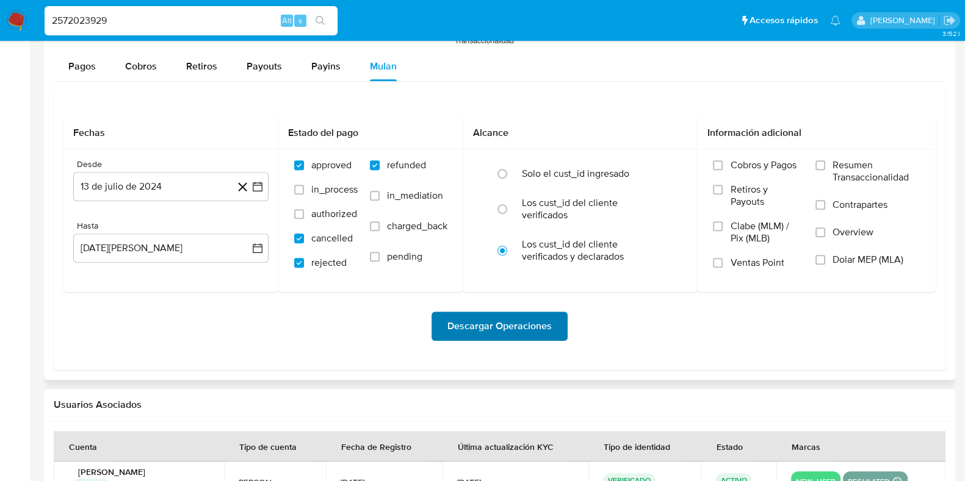
click at [508, 337] on span "Descargar Operaciones" at bounding box center [499, 326] width 104 height 27
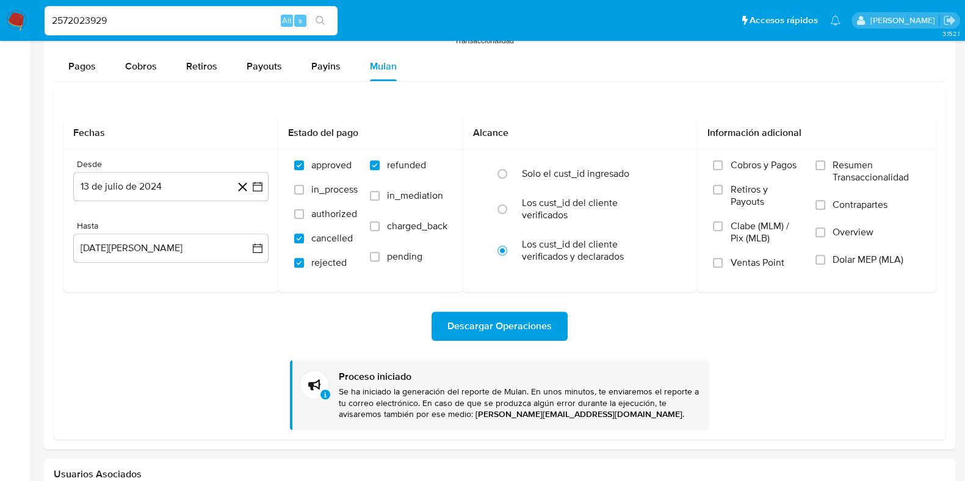
click at [120, 26] on input "2572023929" at bounding box center [191, 21] width 293 height 16
drag, startPoint x: 147, startPoint y: 23, endPoint x: 0, endPoint y: 4, distance: 148.3
click at [0, 4] on nav "Pausado Ver notificaciones 2572023929 Alt s Accesos rápidos Presiona las siguie…" at bounding box center [482, 20] width 965 height 41
paste input "376493237"
type input "376493237"
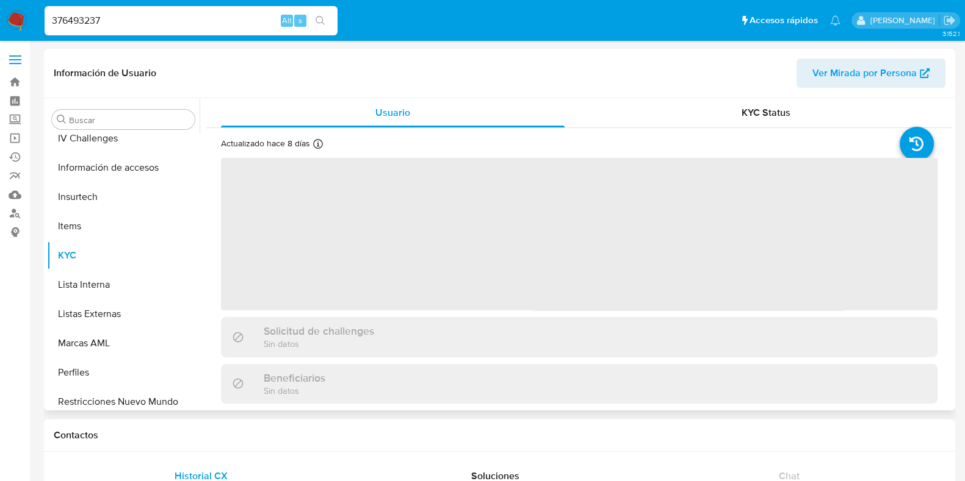
scroll to position [486, 0]
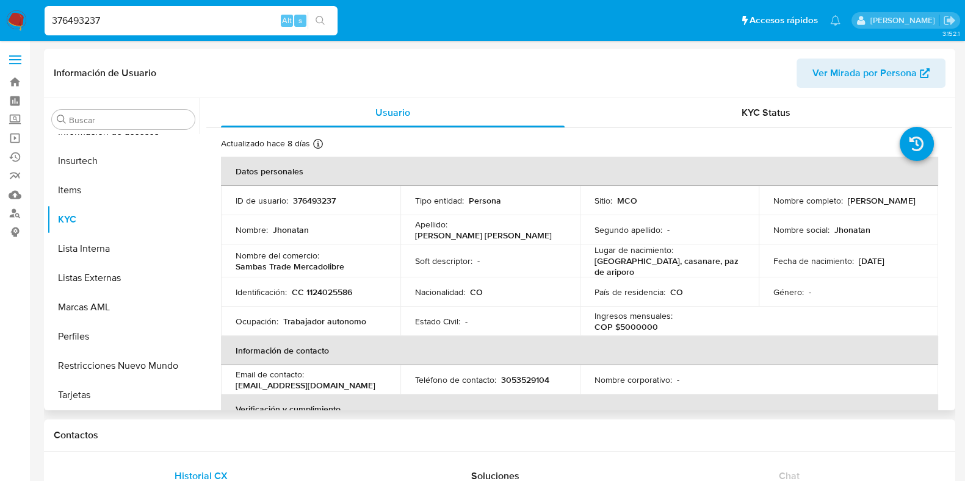
select select "10"
drag, startPoint x: 772, startPoint y: 209, endPoint x: 860, endPoint y: 208, distance: 88.5
click at [860, 206] on p "[PERSON_NAME] [PERSON_NAME]" at bounding box center [881, 200] width 67 height 11
click at [767, 208] on td "Nombre completo : Jhonatan Palencia Urdaneta" at bounding box center [848, 200] width 179 height 29
drag, startPoint x: 769, startPoint y: 206, endPoint x: 885, endPoint y: 209, distance: 116.6
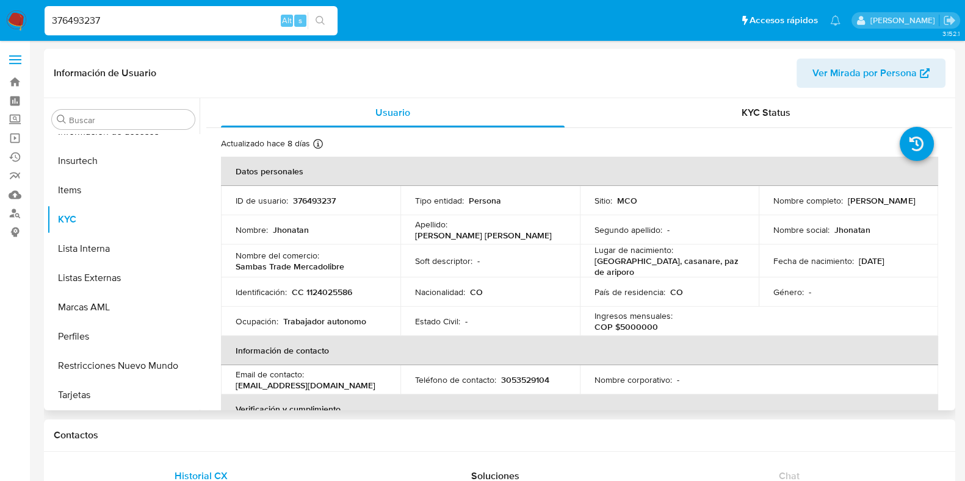
click at [885, 206] on div "Nombre completo : Jhonatan Palencia Urdaneta" at bounding box center [848, 200] width 150 height 11
copy p "[PERSON_NAME] [PERSON_NAME]"
drag, startPoint x: 347, startPoint y: 200, endPoint x: 292, endPoint y: 204, distance: 55.7
click at [292, 204] on div "ID de usuario : 376493237" at bounding box center [311, 200] width 150 height 11
copy p "376493237"
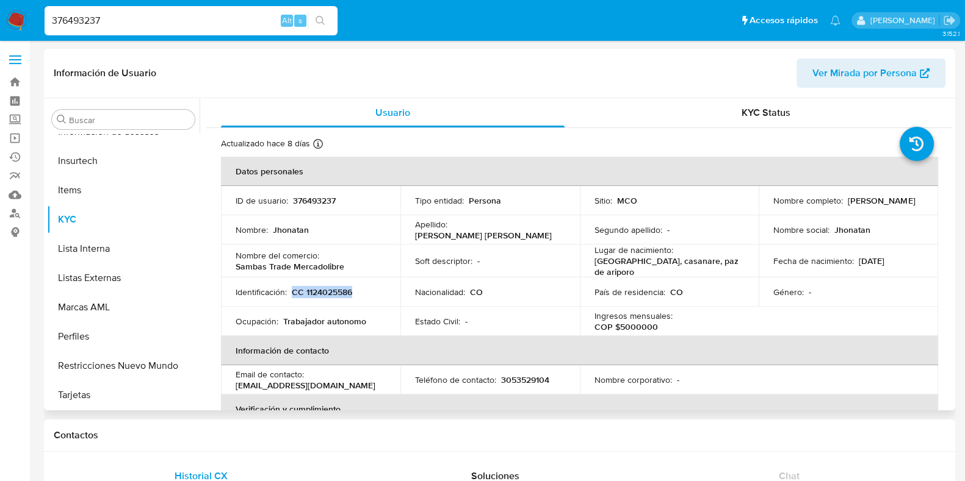
drag, startPoint x: 362, startPoint y: 289, endPoint x: 292, endPoint y: 289, distance: 70.8
click at [292, 289] on div "Identificación : CC 1124025586" at bounding box center [311, 292] width 150 height 11
copy p "CC 1124025586"
click at [190, 22] on input "376493237" at bounding box center [191, 21] width 293 height 16
drag, startPoint x: 190, startPoint y: 22, endPoint x: 0, endPoint y: 10, distance: 190.2
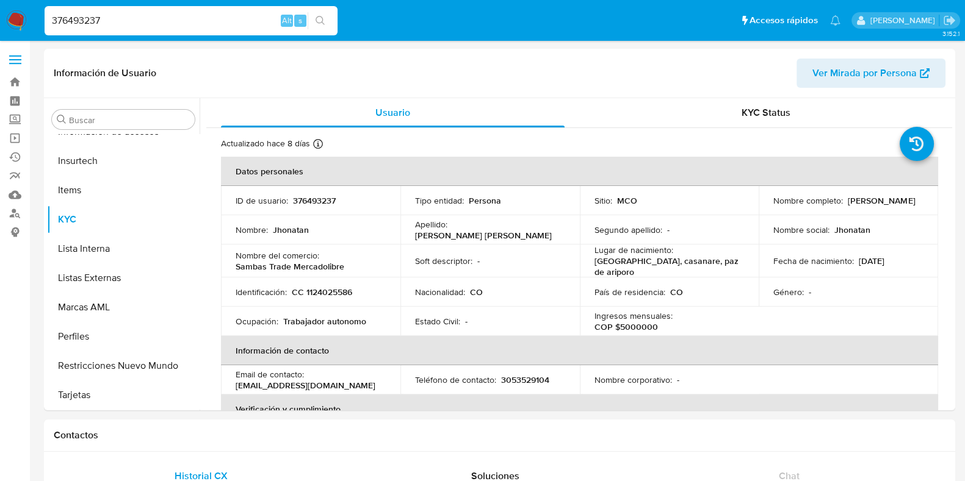
click at [0, 10] on nav "Pausado Ver notificaciones 376493237 Alt s Accesos rápidos Presiona las siguien…" at bounding box center [482, 20] width 965 height 41
paste input "2572023929"
type input "2572023929"
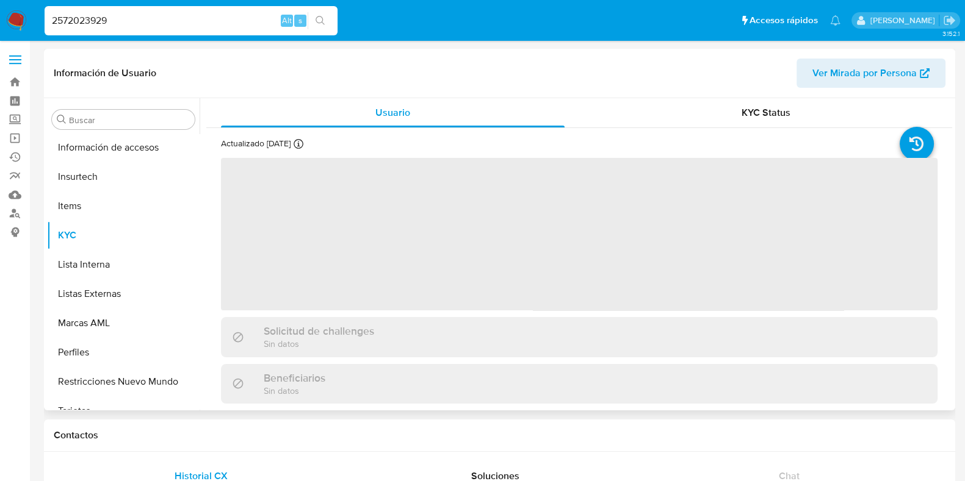
scroll to position [486, 0]
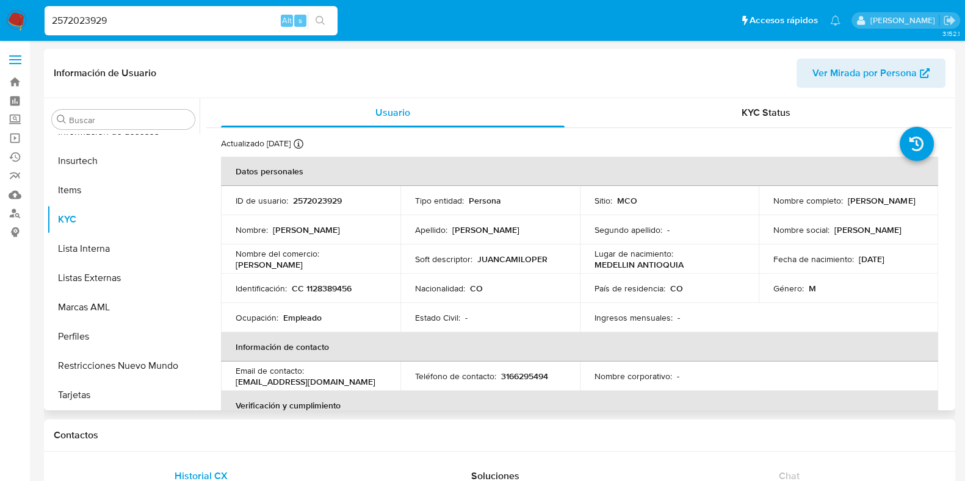
select select "10"
drag, startPoint x: 770, startPoint y: 204, endPoint x: 891, endPoint y: 206, distance: 121.5
click at [891, 206] on div "Nombre completo : Juan Camilo Perez Atehortua" at bounding box center [848, 200] width 150 height 11
copy p "Juan Camilo Perez Atehortua"
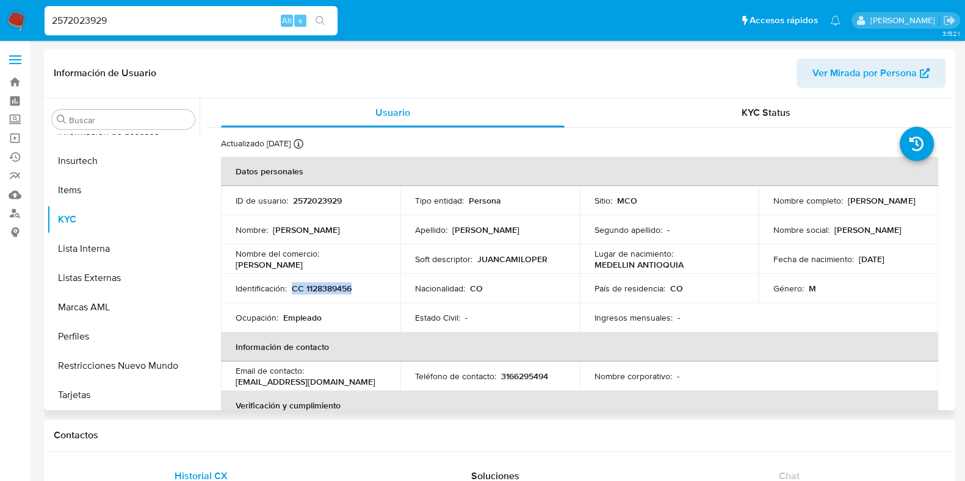
drag, startPoint x: 362, startPoint y: 293, endPoint x: 294, endPoint y: 293, distance: 68.3
click at [294, 293] on div "Identificación : CC 1128389456" at bounding box center [311, 288] width 150 height 11
copy p "CC 1128389456"
click at [189, 23] on input "2572023929" at bounding box center [191, 21] width 293 height 16
drag, startPoint x: 190, startPoint y: 20, endPoint x: 0, endPoint y: 20, distance: 190.4
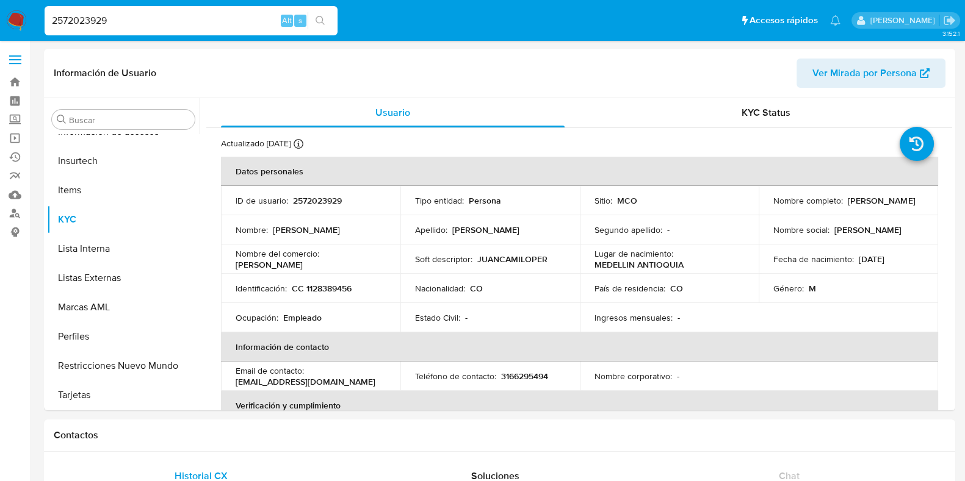
click at [0, 20] on nav "Pausado Ver notificaciones 2572023929 Alt s Accesos rápidos Presiona las siguie…" at bounding box center [482, 20] width 965 height 41
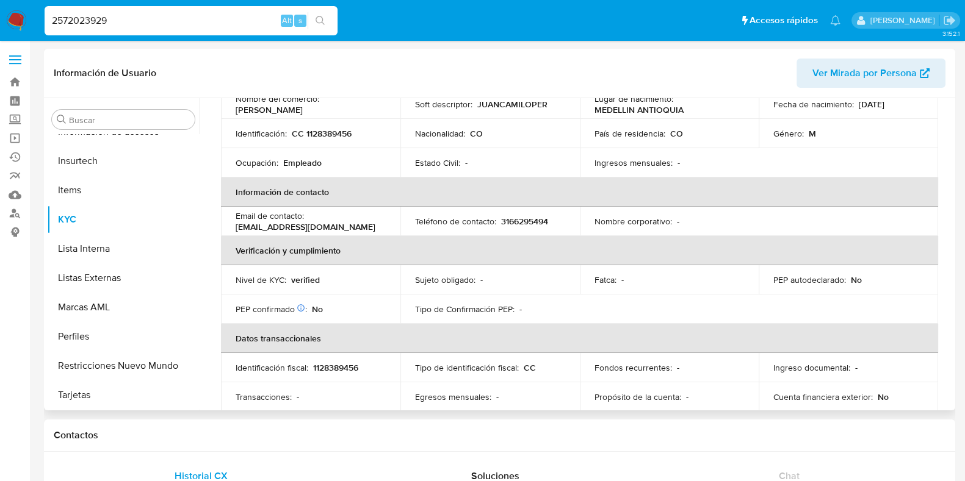
scroll to position [120, 0]
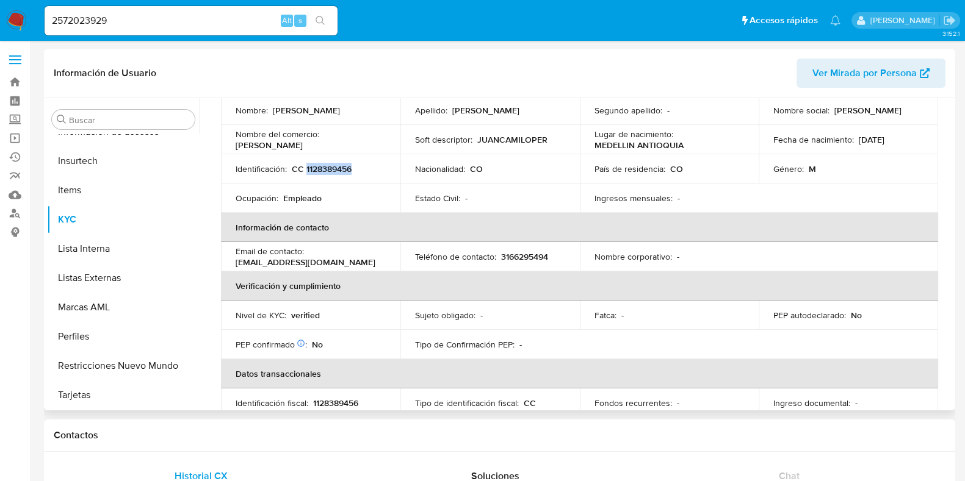
drag, startPoint x: 356, startPoint y: 168, endPoint x: 305, endPoint y: 171, distance: 52.0
click at [305, 171] on div "Identificación : CC 1128389456" at bounding box center [311, 169] width 150 height 11
copy p "1128389456"
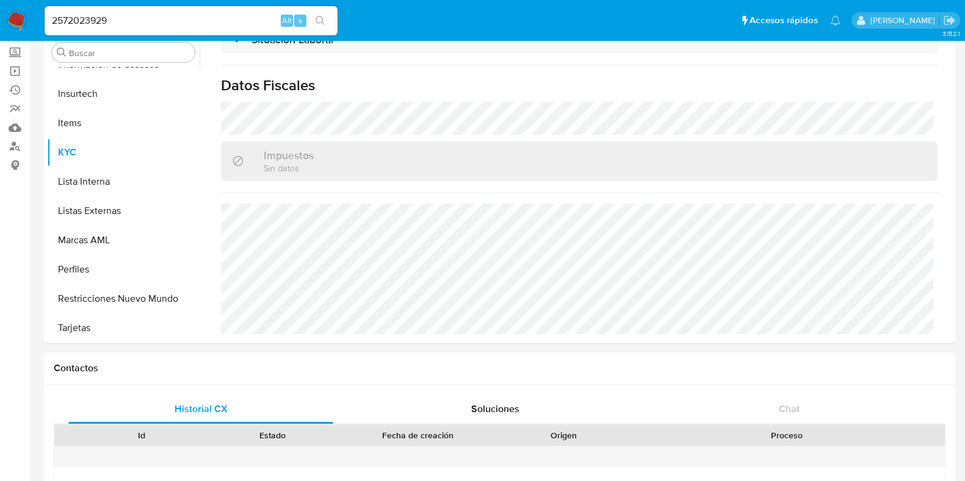
scroll to position [152, 0]
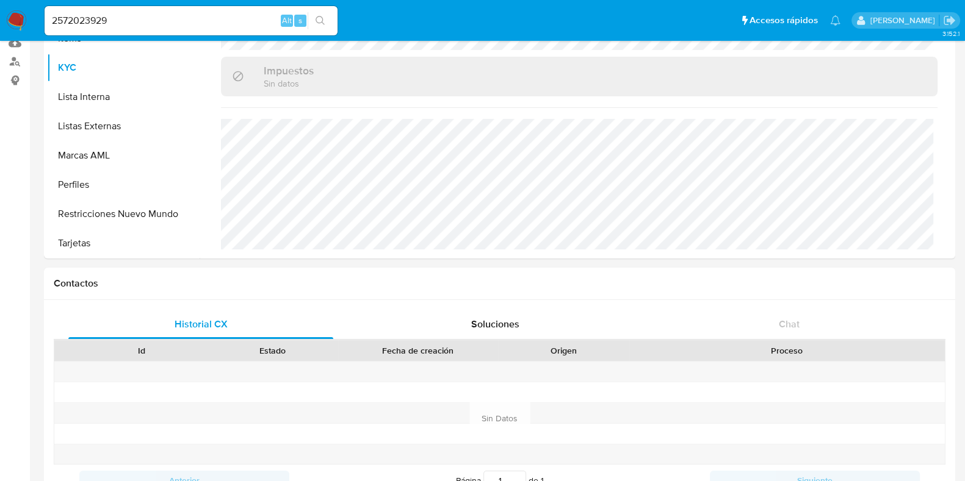
click at [168, 24] on input "2572023929" at bounding box center [191, 21] width 293 height 16
drag, startPoint x: 184, startPoint y: 21, endPoint x: 0, endPoint y: 9, distance: 184.7
click at [0, 9] on nav "Pausado Ver notificaciones 2572023929 Alt s Accesos rápidos Presiona las siguie…" at bounding box center [482, 20] width 965 height 41
paste input "67385488"
type input "267385488"
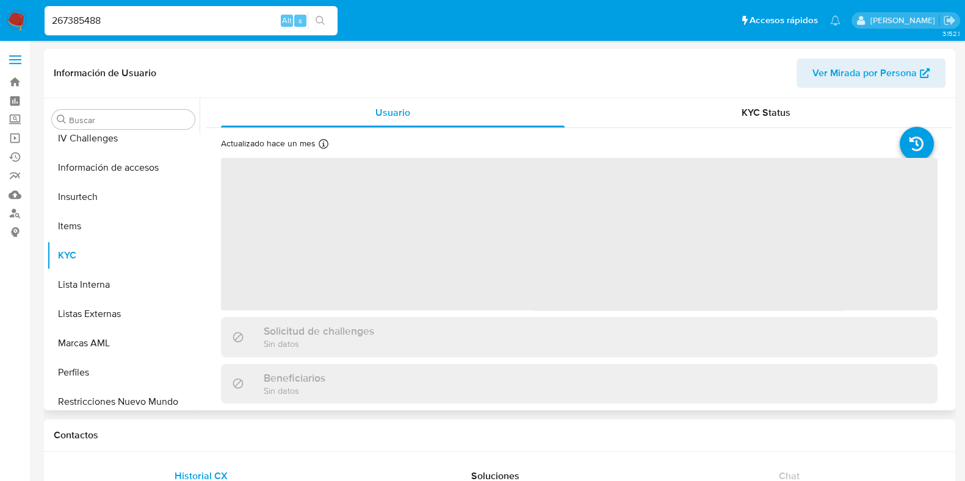
scroll to position [486, 0]
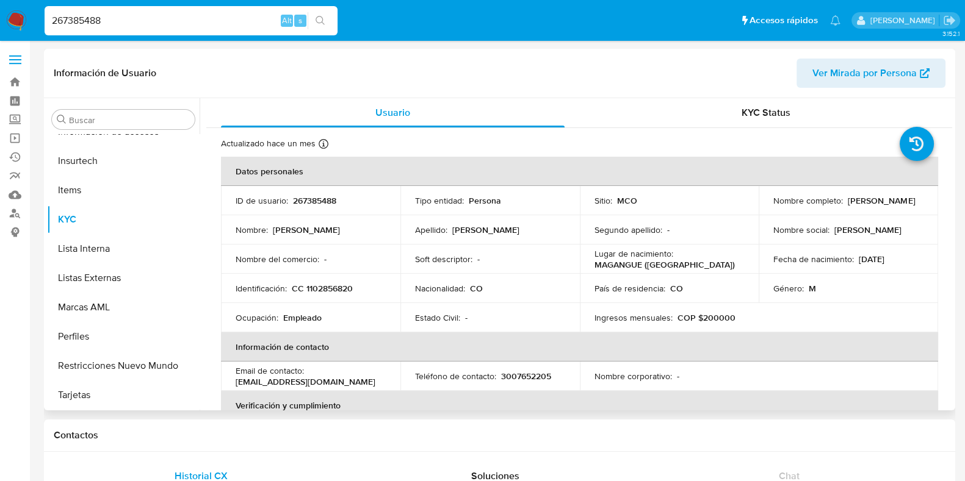
select select "10"
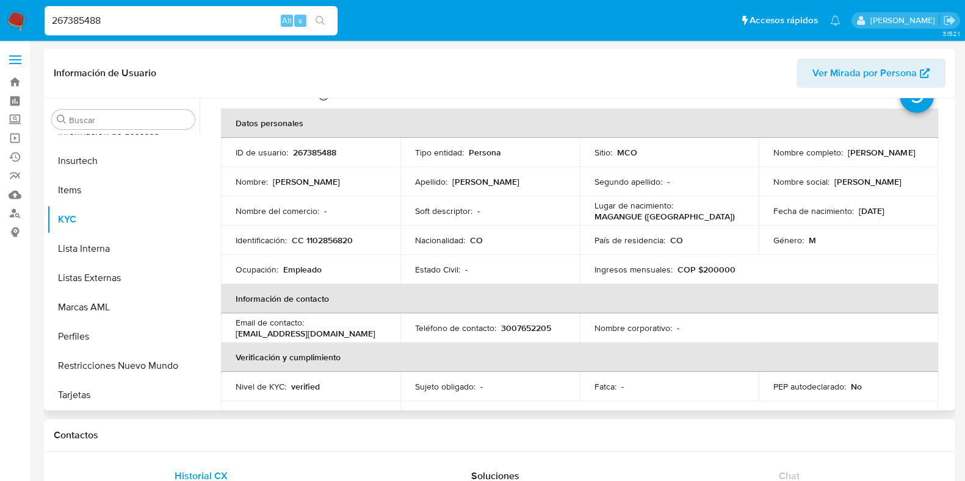
scroll to position [0, 0]
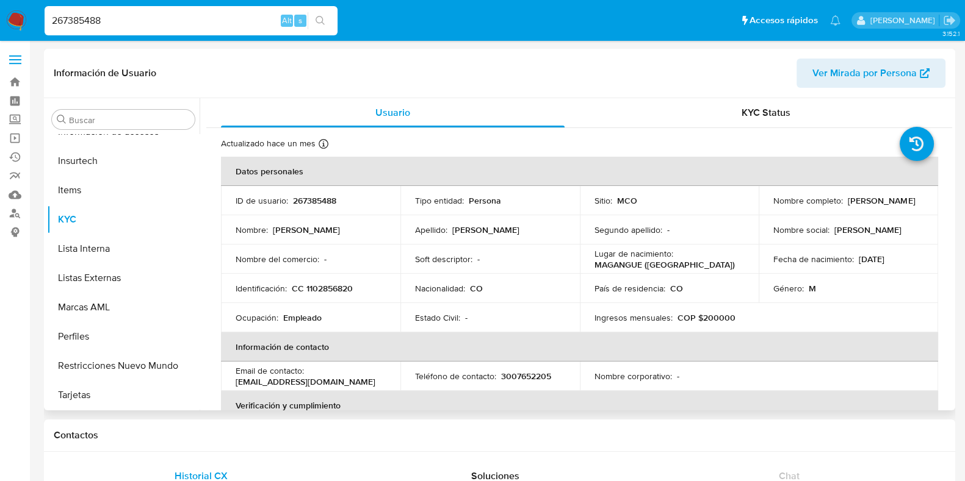
drag, startPoint x: 882, startPoint y: 206, endPoint x: 765, endPoint y: 209, distance: 117.2
click at [765, 209] on td "Nombre completo : Ismael Fadel Cuello Alfaro" at bounding box center [848, 200] width 179 height 29
copy p "Ismael Fadel Cuello Alfaro"
drag, startPoint x: 341, startPoint y: 196, endPoint x: 291, endPoint y: 201, distance: 50.3
click at [291, 201] on div "ID de usuario : 267385488" at bounding box center [311, 200] width 150 height 11
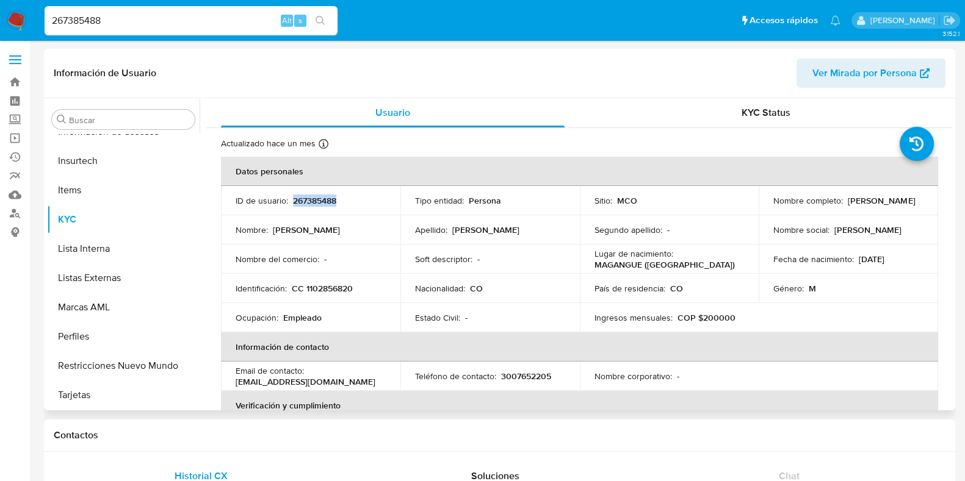
copy p "267385488"
drag, startPoint x: 340, startPoint y: 286, endPoint x: 306, endPoint y: 291, distance: 34.5
click at [306, 291] on div "Identificación : CC 1102856820" at bounding box center [311, 288] width 150 height 11
copy p "1102856820"
click at [131, 33] on div "267385488 Alt s" at bounding box center [191, 20] width 293 height 29
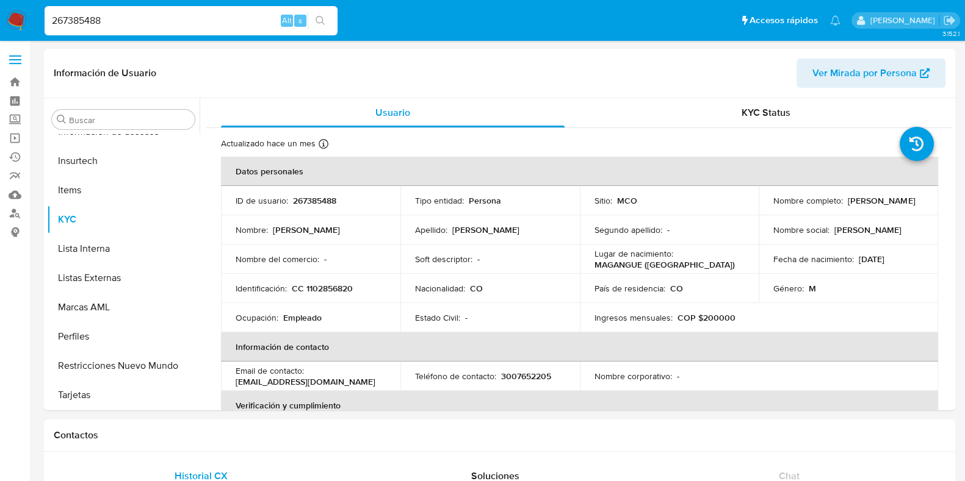
drag, startPoint x: 168, startPoint y: 20, endPoint x: 0, endPoint y: 26, distance: 167.9
click at [0, 26] on nav "Pausado Ver notificaciones 267385488 Alt s Accesos rápidos Presiona las siguien…" at bounding box center [482, 20] width 965 height 41
paste input "166922147"
type input "166922147"
click at [159, 21] on input "166922147" at bounding box center [191, 21] width 293 height 16
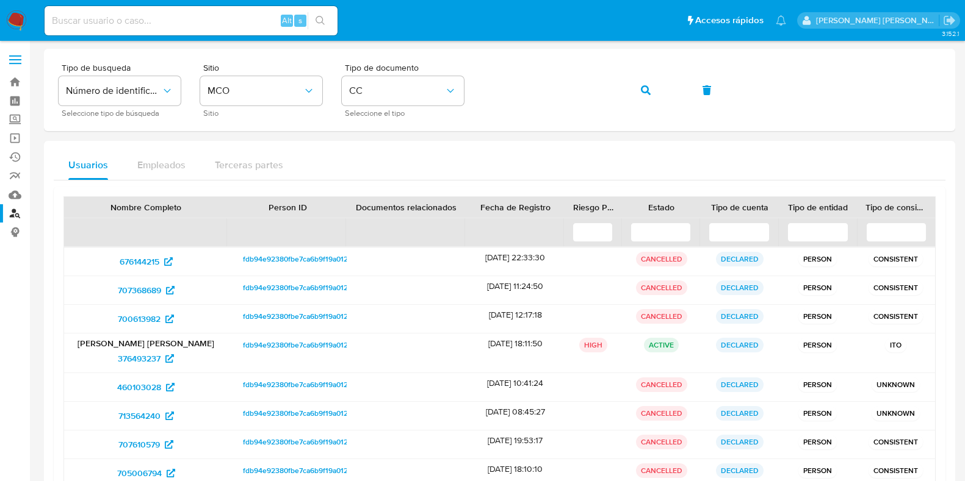
scroll to position [102, 0]
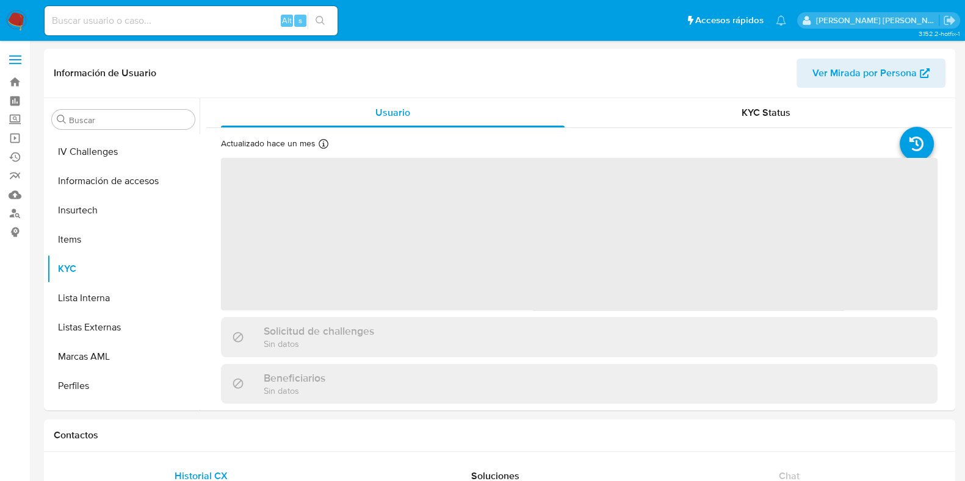
scroll to position [486, 0]
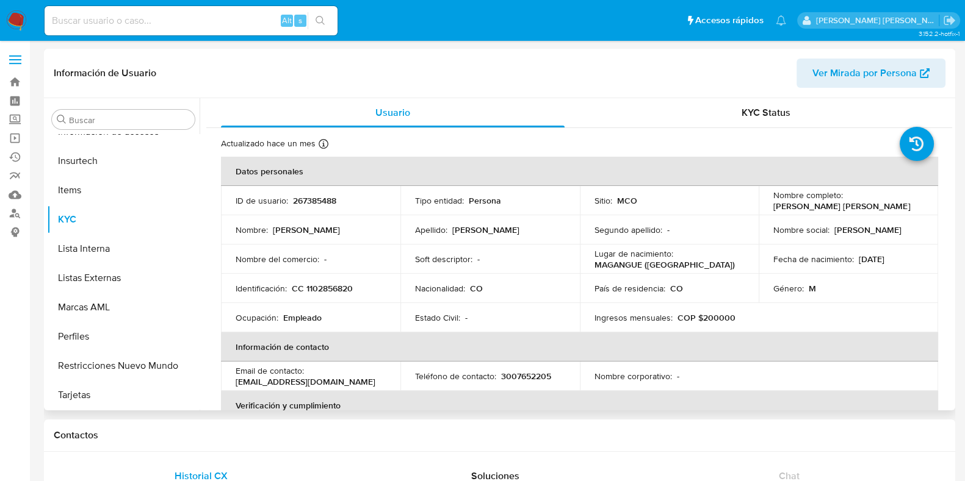
select select "10"
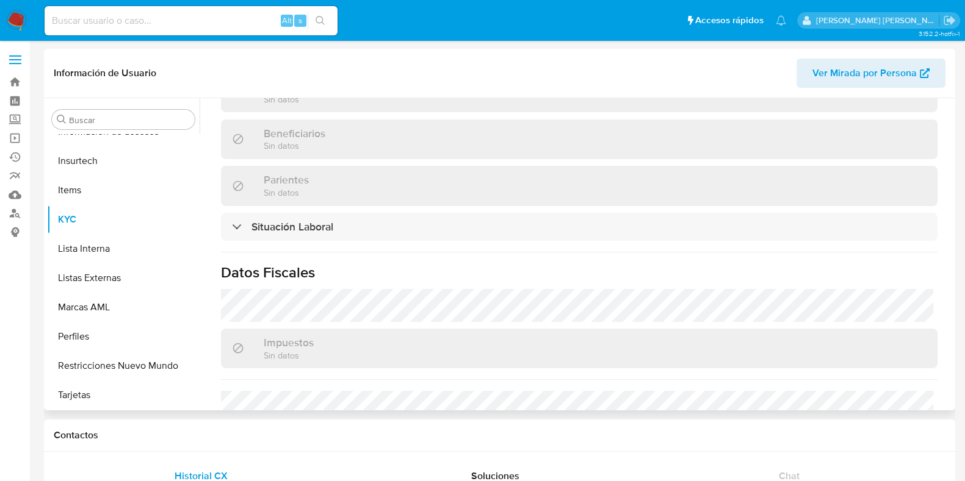
scroll to position [666, 0]
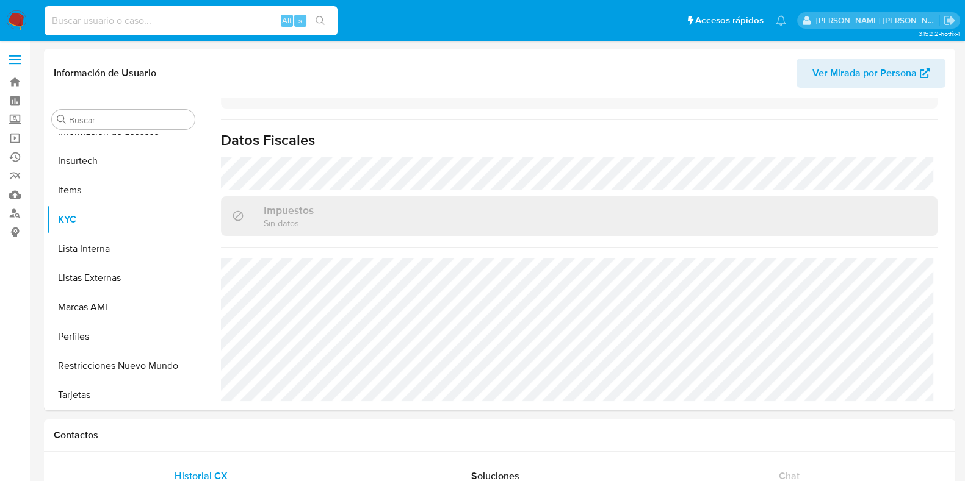
click at [159, 21] on input at bounding box center [191, 21] width 293 height 16
paste input "166922147"
type input "166922147"
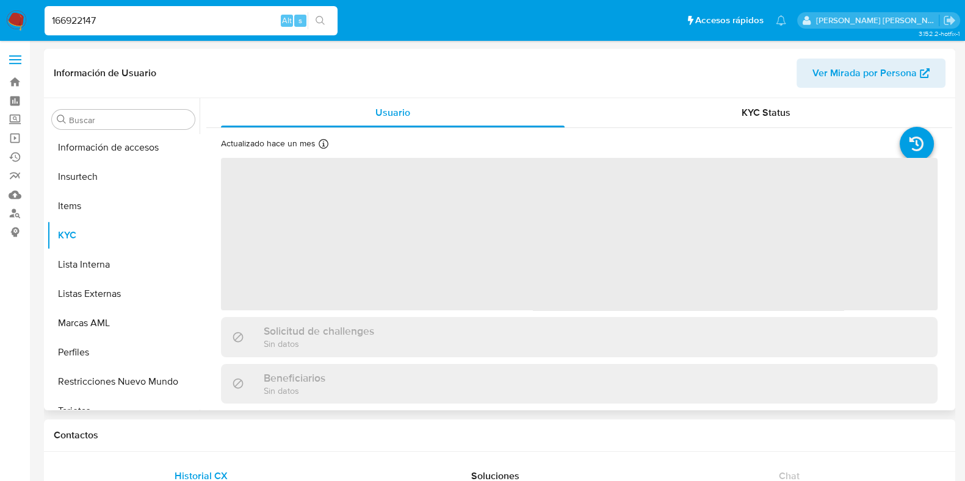
scroll to position [486, 0]
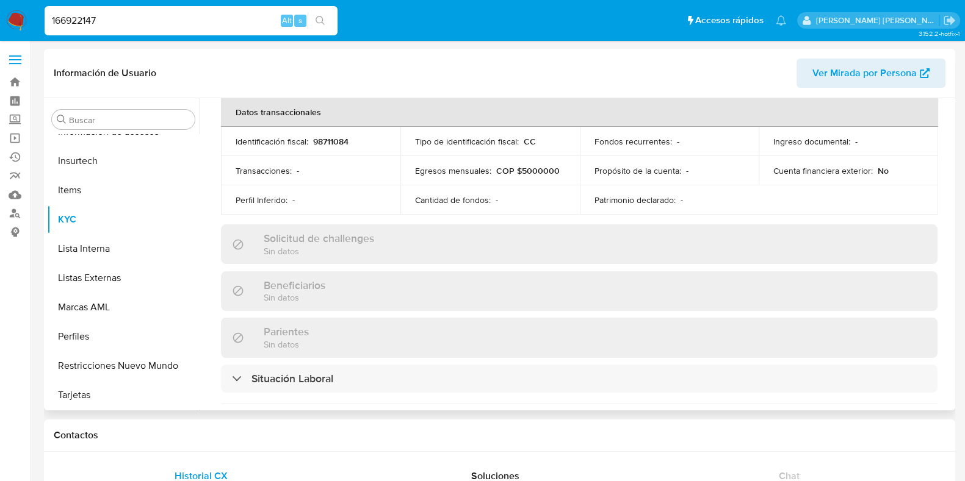
select select "10"
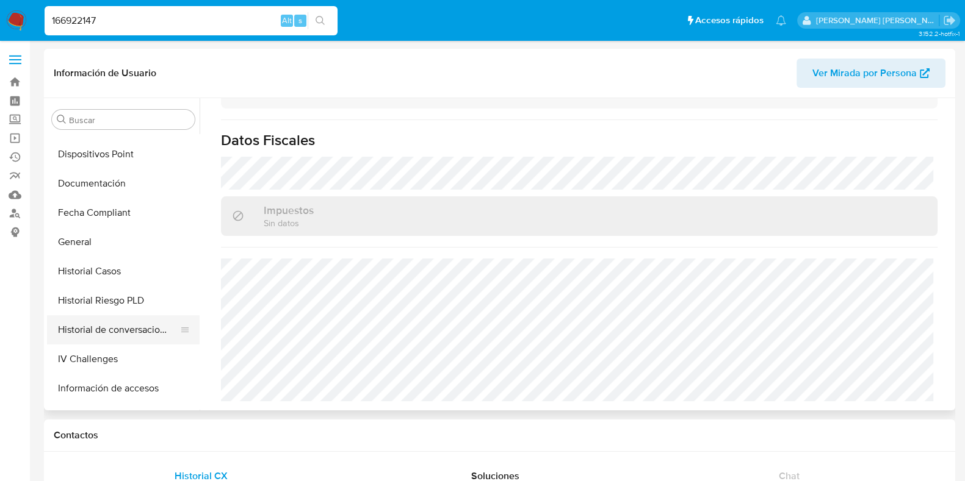
scroll to position [305, 0]
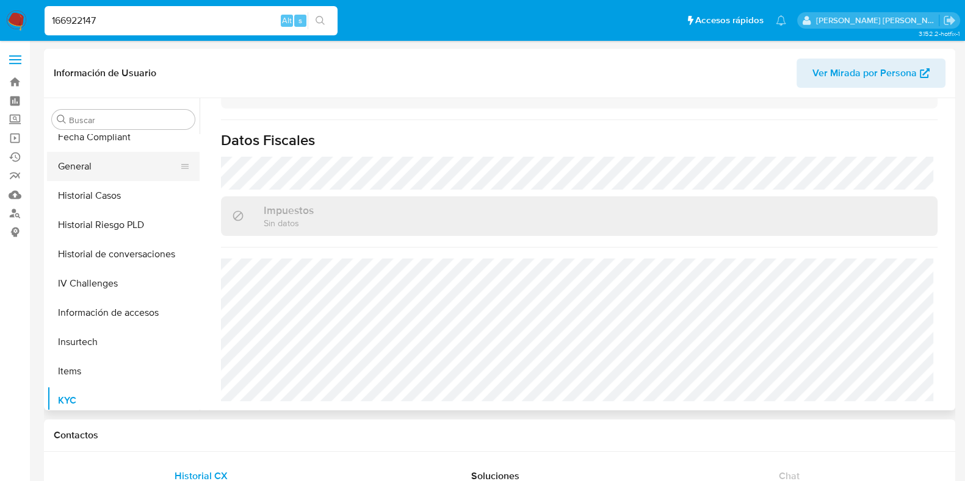
click at [93, 157] on button "General" at bounding box center [118, 166] width 143 height 29
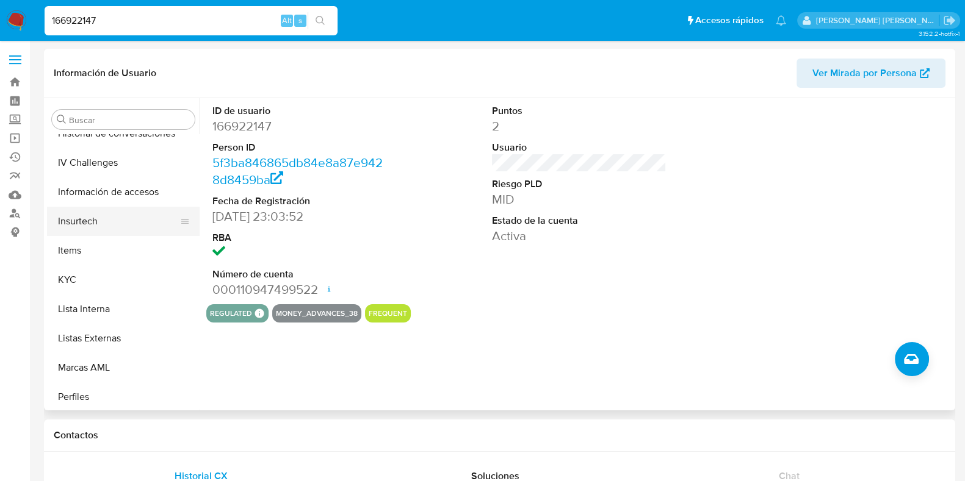
scroll to position [486, 0]
click at [99, 215] on button "KYC" at bounding box center [118, 218] width 143 height 29
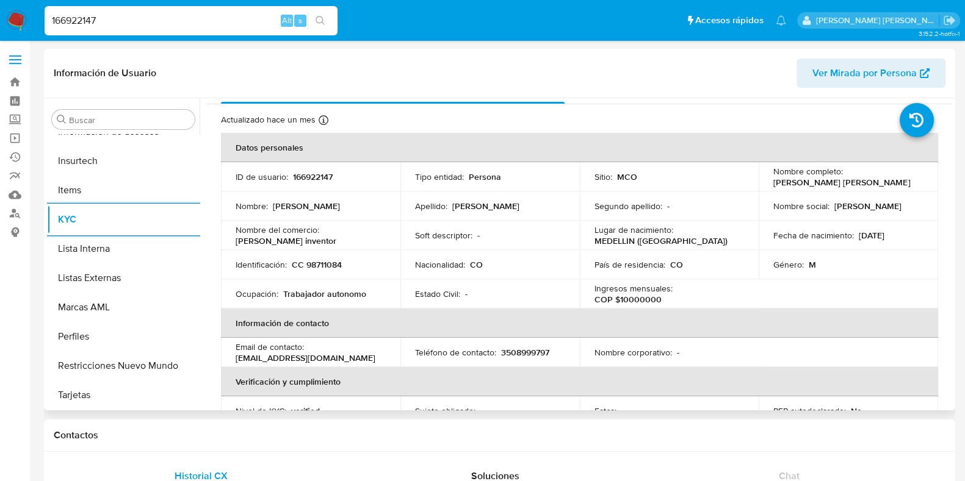
scroll to position [0, 0]
